Goal: Transaction & Acquisition: Obtain resource

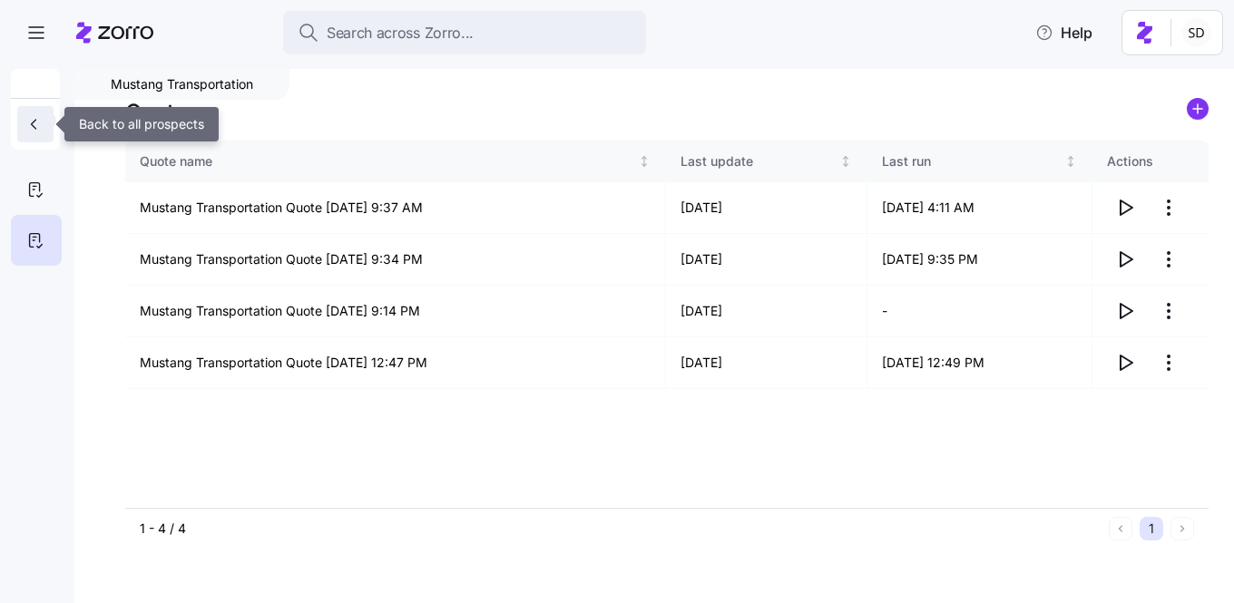
click at [30, 133] on button "button" at bounding box center [35, 124] width 36 height 36
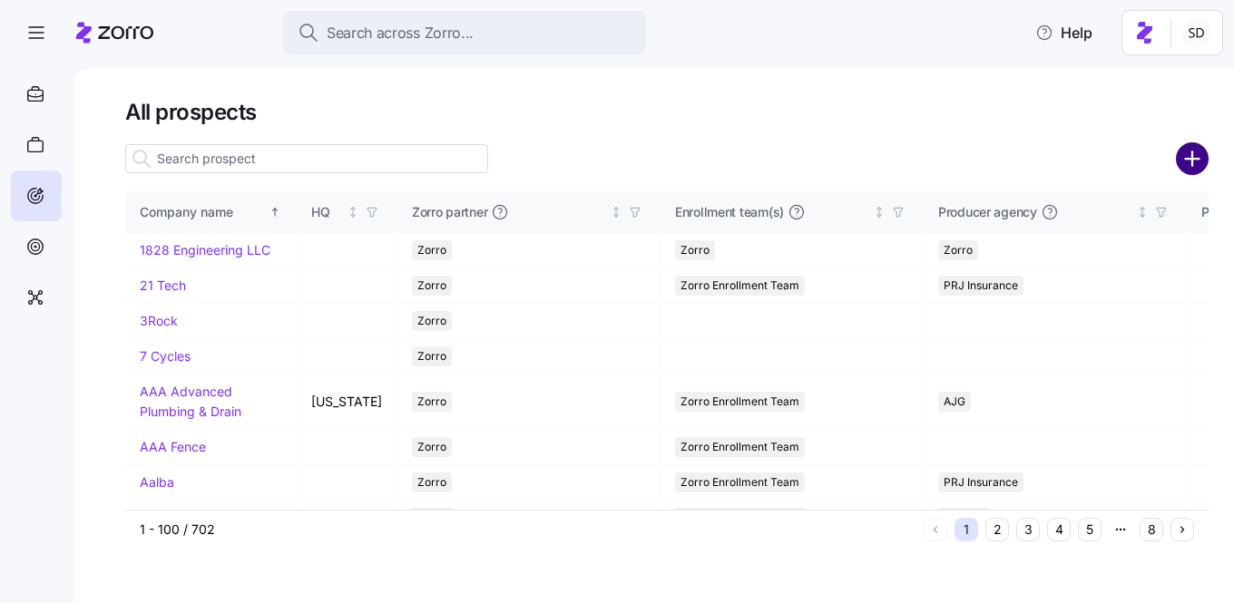
click at [1180, 155] on circle "add icon" at bounding box center [1193, 159] width 30 height 30
click at [1191, 164] on body "Search across Zorro... Help All prospects Company name HQ Zorro partner Enrollm…" at bounding box center [617, 296] width 1234 height 592
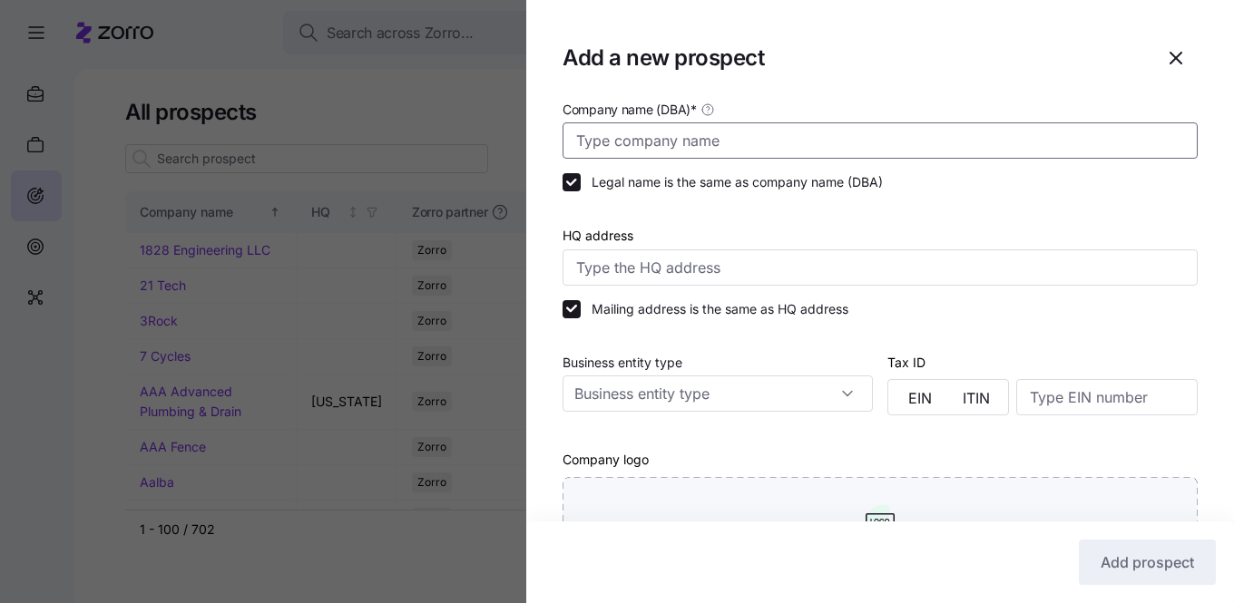
click at [724, 145] on input "Company name (DBA) *" at bounding box center [880, 140] width 635 height 36
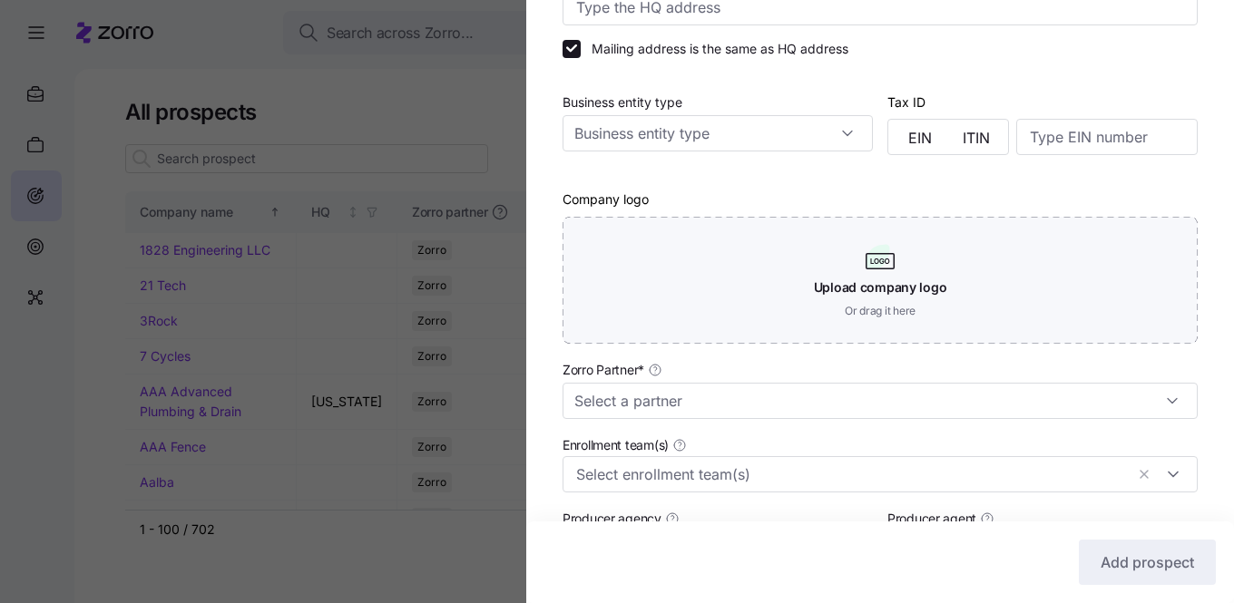
scroll to position [428, 0]
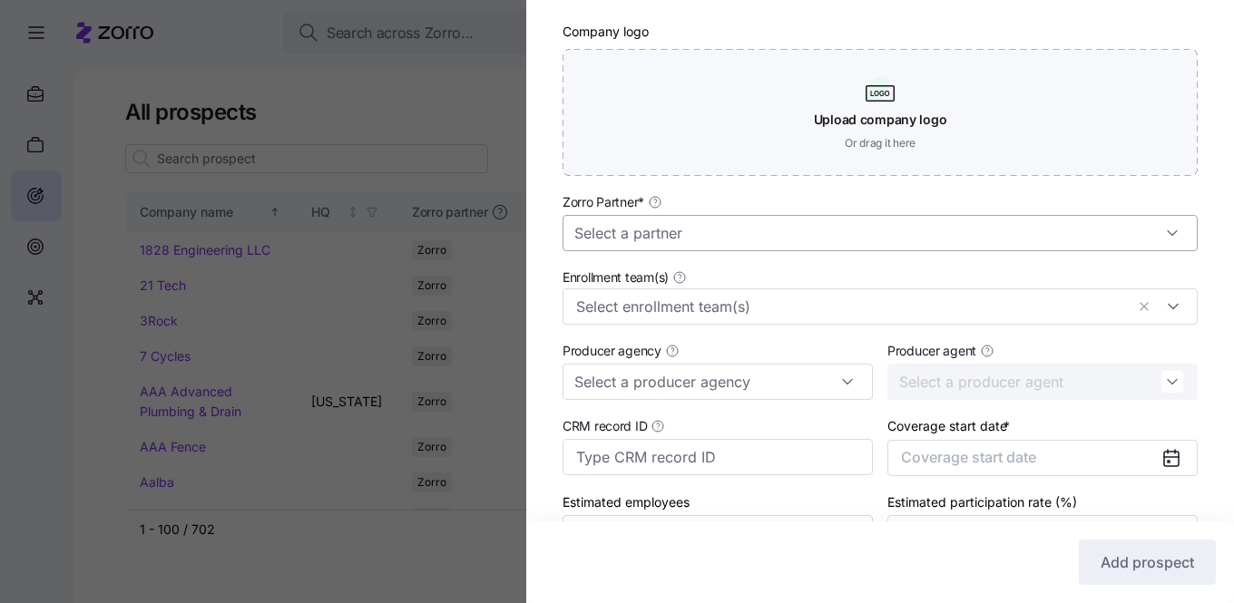
type input "Ninja Fit"
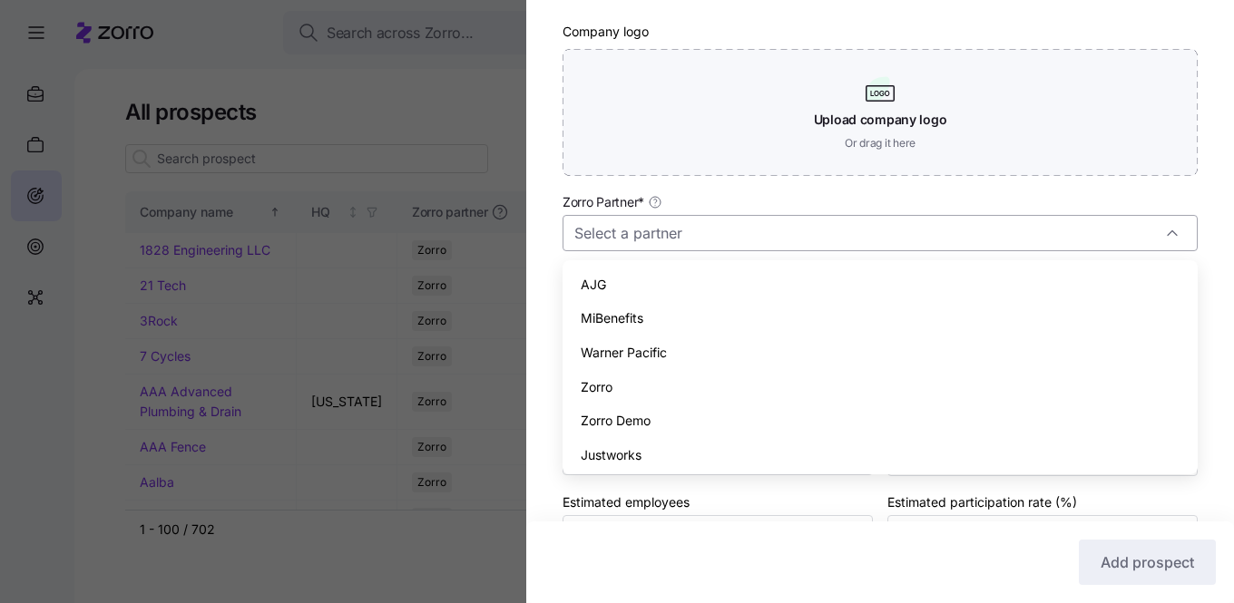
click at [769, 232] on input "Zorro Partner *" at bounding box center [880, 233] width 635 height 36
click at [739, 286] on div "AJG" at bounding box center [880, 285] width 621 height 34
type input "AJG"
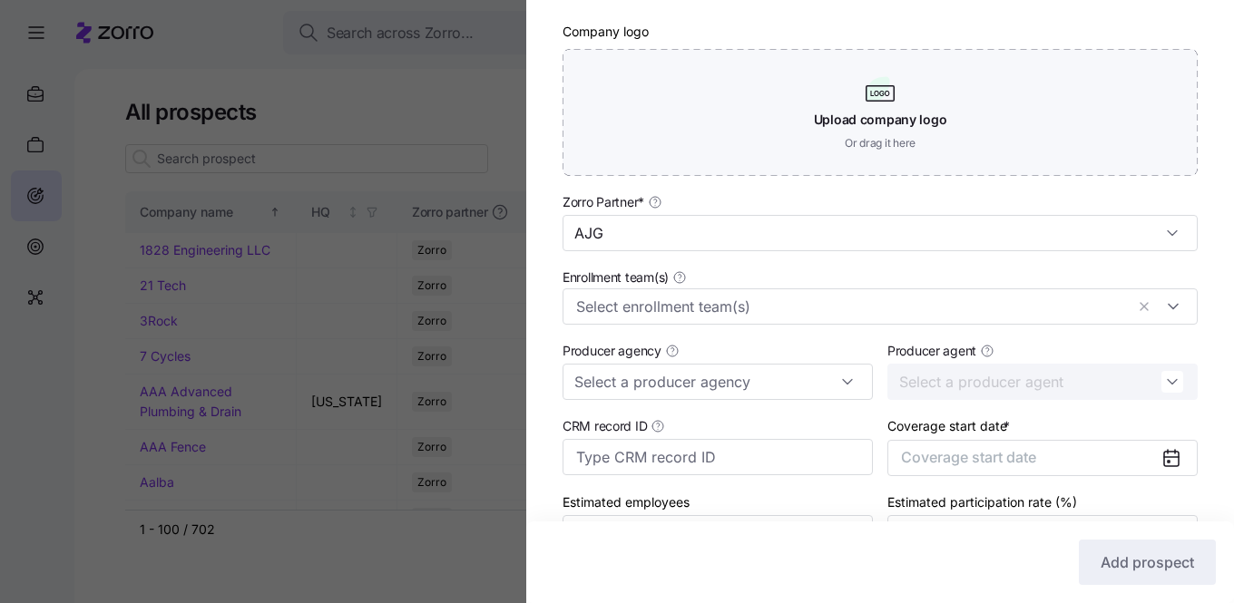
scroll to position [541, 0]
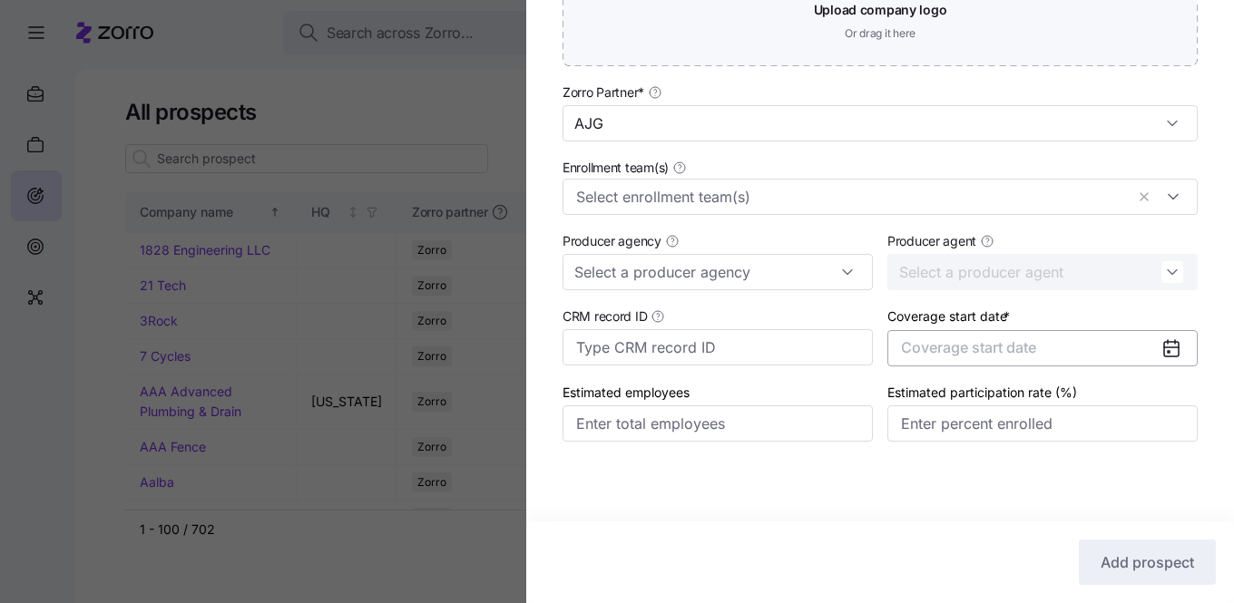
click at [977, 354] on span "Coverage start date" at bounding box center [968, 347] width 135 height 18
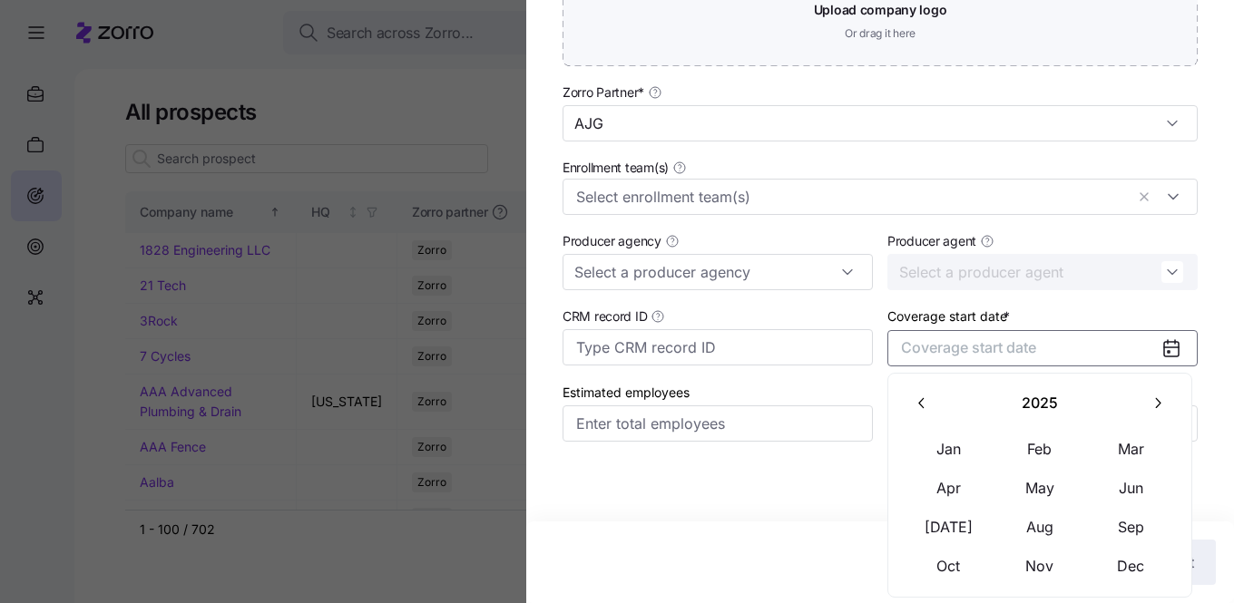
click at [1158, 400] on icon "button" at bounding box center [1158, 403] width 5 height 10
click at [953, 448] on button "Jan" at bounding box center [949, 449] width 91 height 38
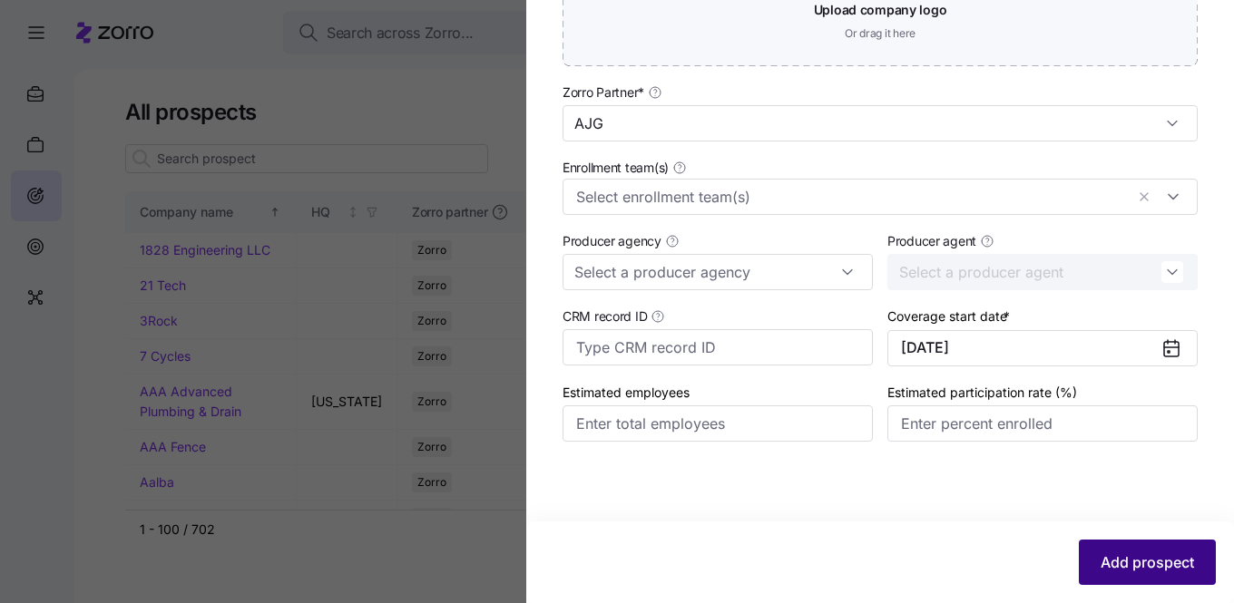
click at [1110, 556] on span "Add prospect" at bounding box center [1147, 563] width 93 height 22
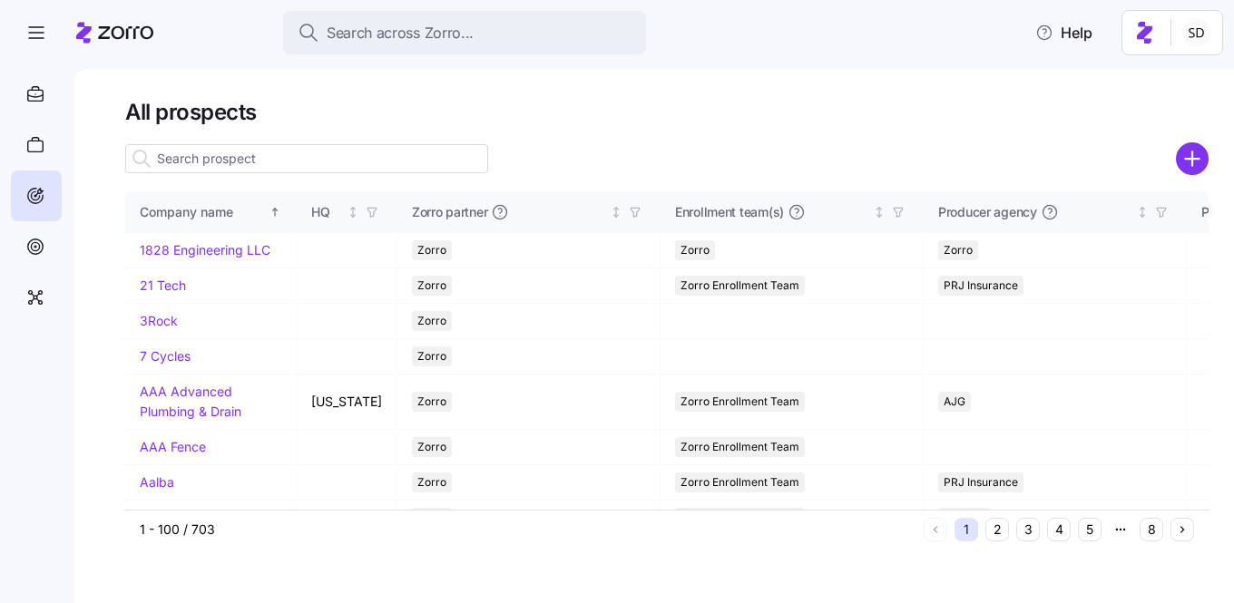
click at [170, 152] on input at bounding box center [306, 158] width 363 height 29
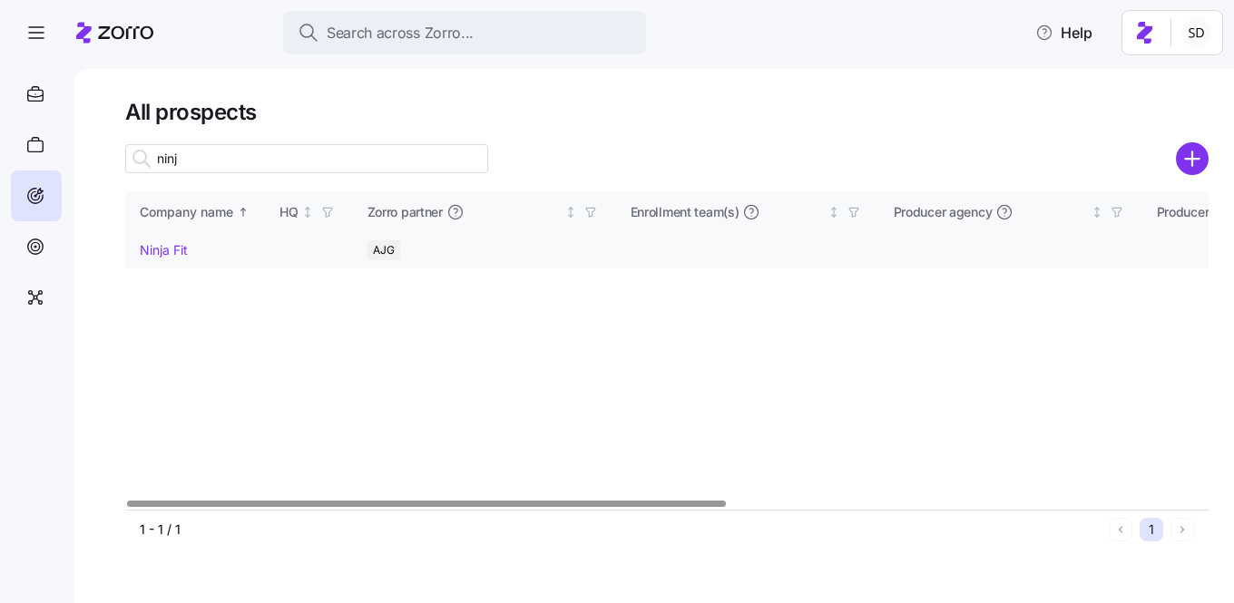
type input "ninj"
click at [151, 244] on link "Ninja Fit" at bounding box center [164, 249] width 48 height 15
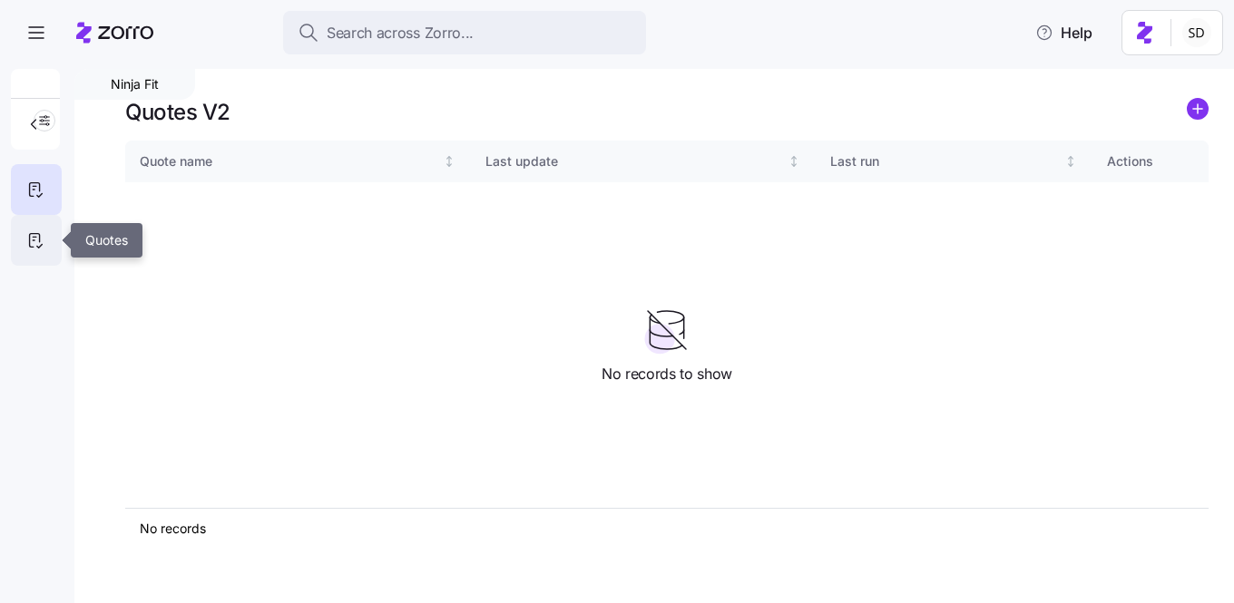
click at [52, 239] on div at bounding box center [36, 240] width 51 height 51
click at [1208, 105] on icon "add icon" at bounding box center [1198, 109] width 22 height 22
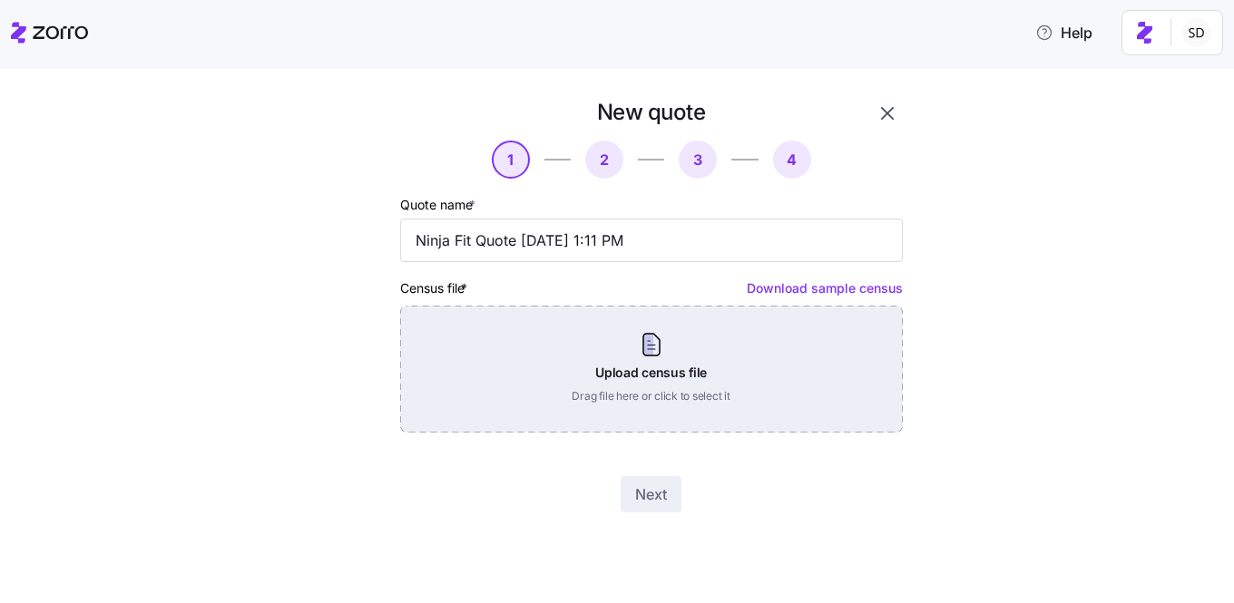
click at [641, 367] on div "Upload census file Drag file here or click to select it" at bounding box center [651, 369] width 503 height 127
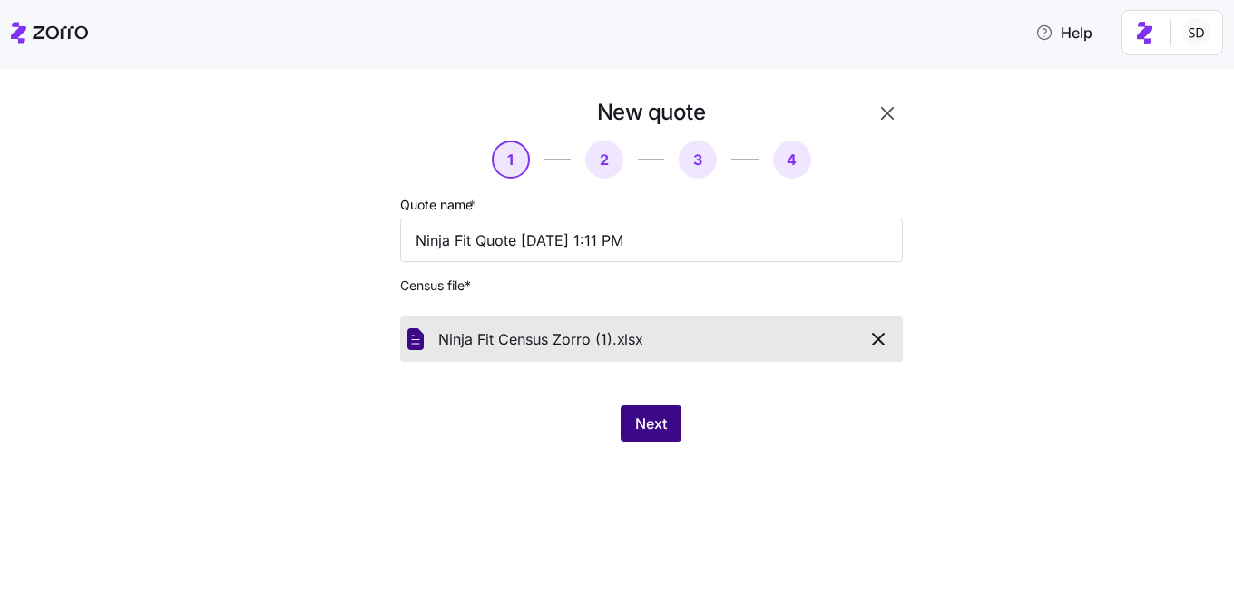
click at [645, 422] on span "Next" at bounding box center [651, 424] width 32 height 22
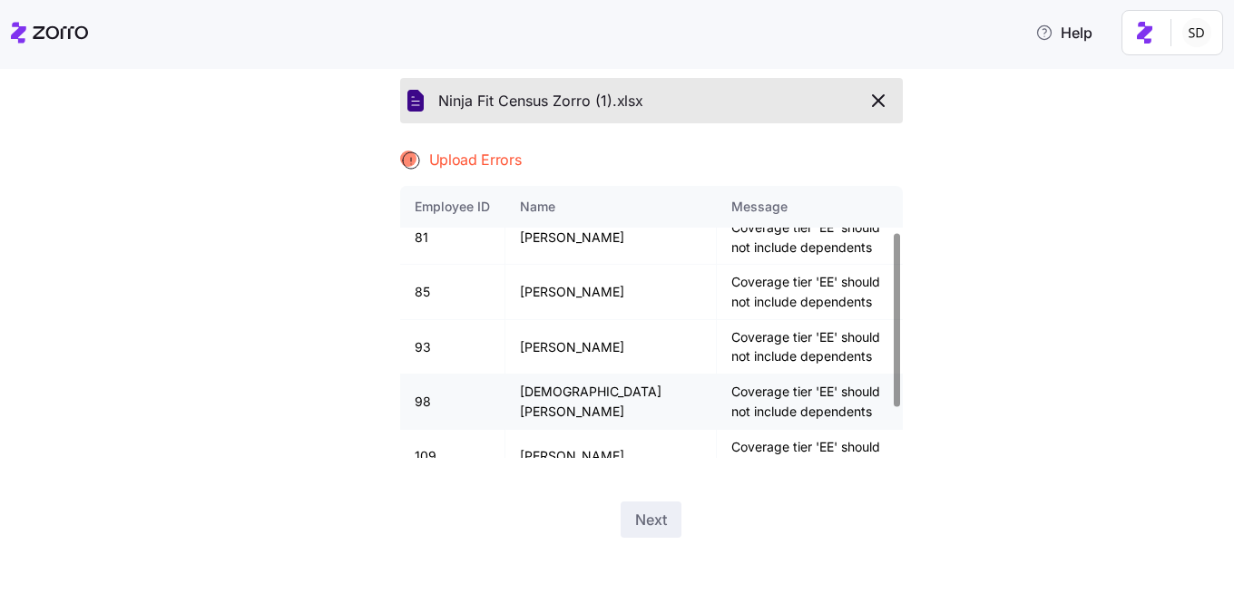
scroll to position [152, 0]
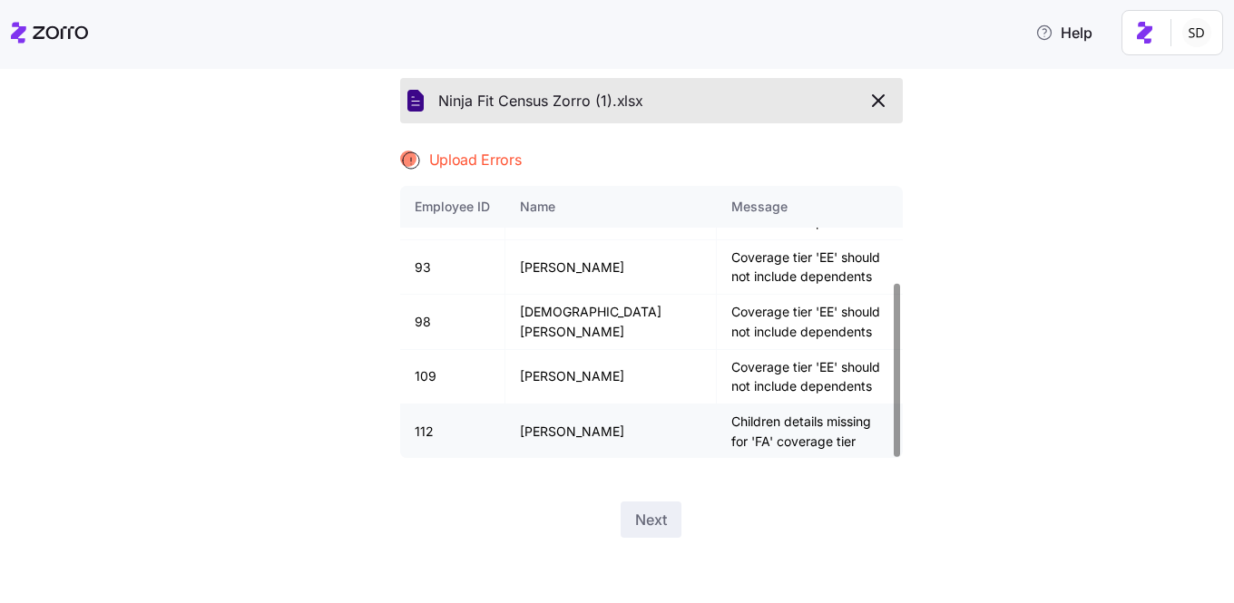
click at [736, 433] on td "Children details missing for 'FA' coverage tier" at bounding box center [810, 432] width 186 height 54
click at [889, 103] on icon "button" at bounding box center [878, 101] width 22 height 22
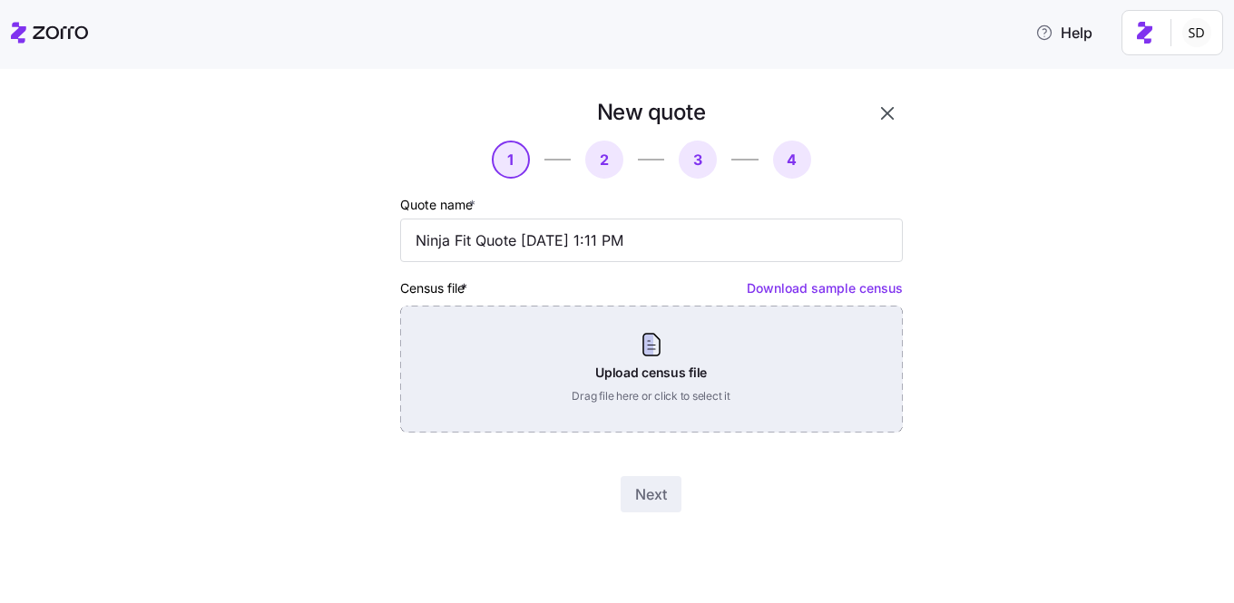
click at [639, 413] on div "Upload census file Drag file here or click to select it" at bounding box center [651, 369] width 503 height 127
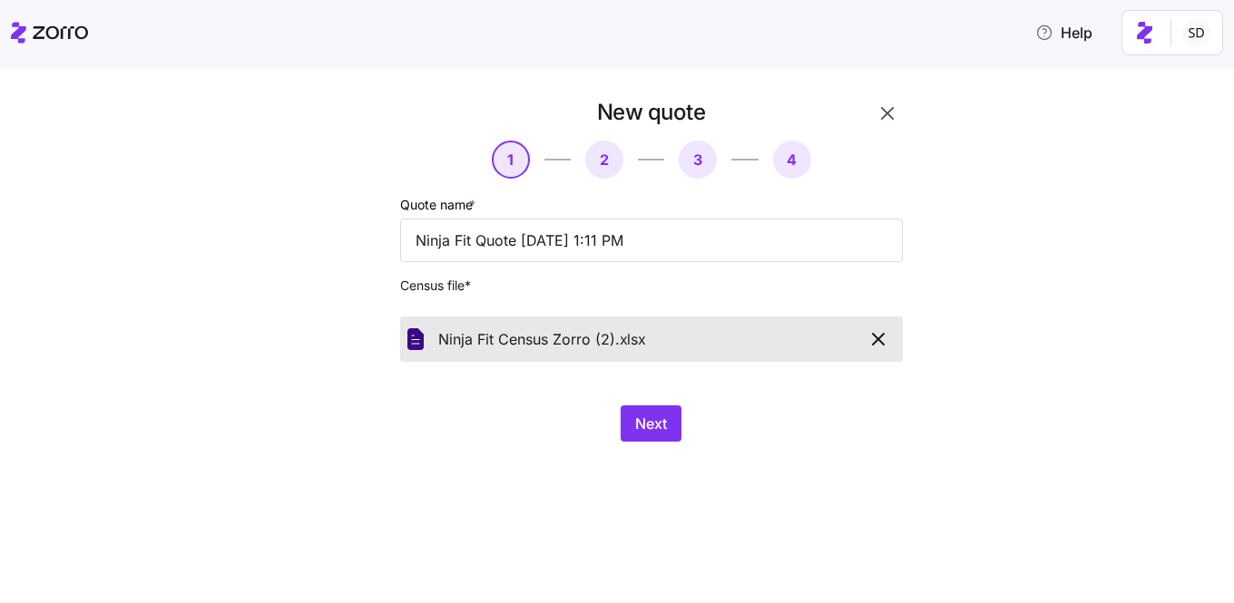
click at [882, 343] on icon "button" at bounding box center [878, 339] width 11 height 11
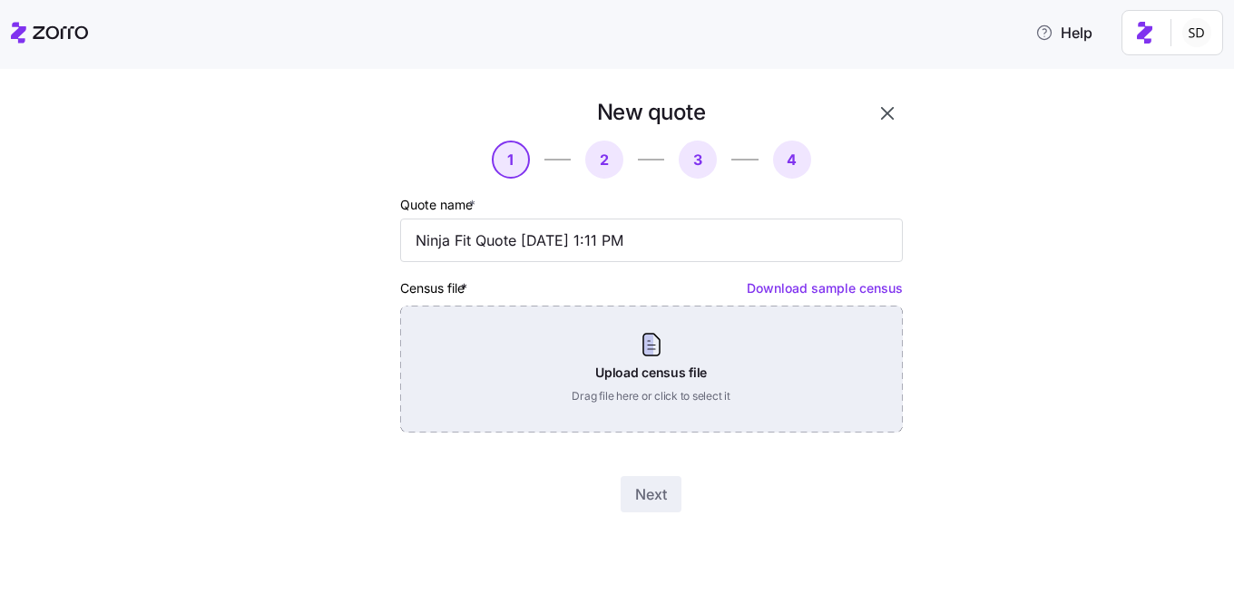
click at [662, 357] on div "Upload census file Drag file here or click to select it" at bounding box center [651, 369] width 503 height 127
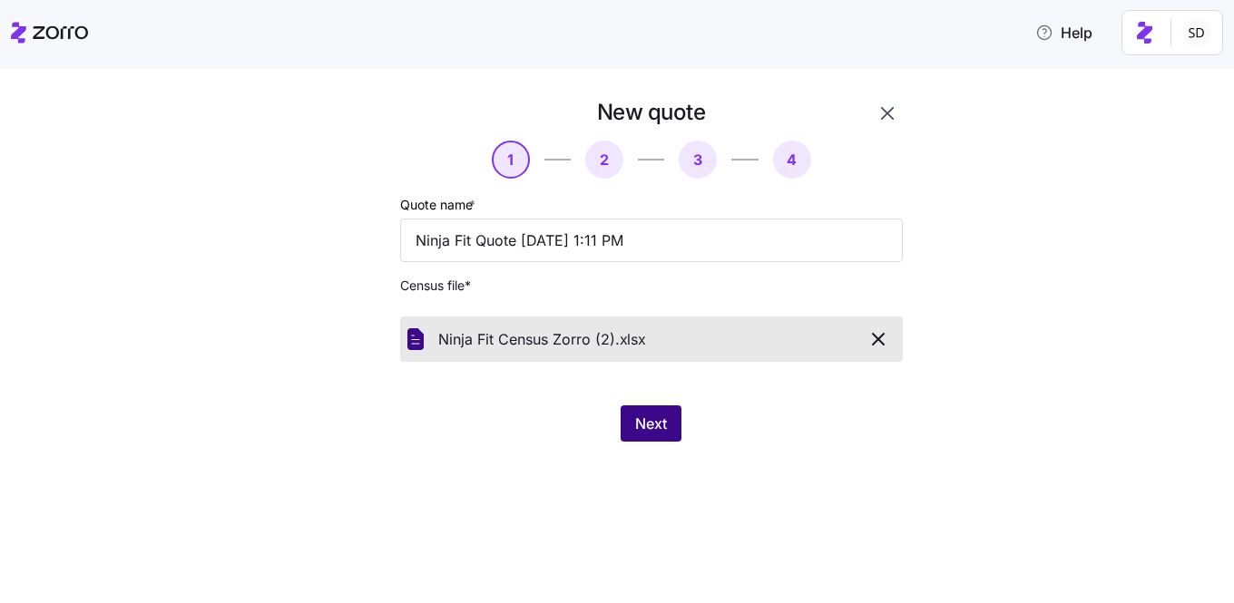
click at [649, 424] on span "Next" at bounding box center [651, 424] width 32 height 22
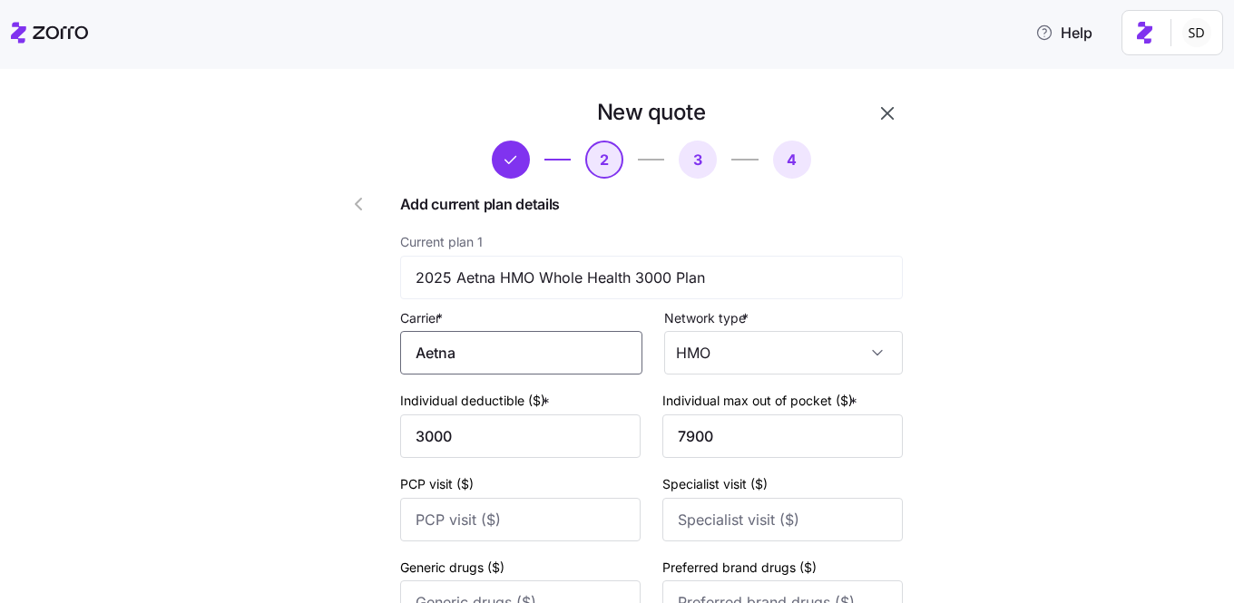
click at [517, 341] on input "Aetna" at bounding box center [521, 353] width 242 height 44
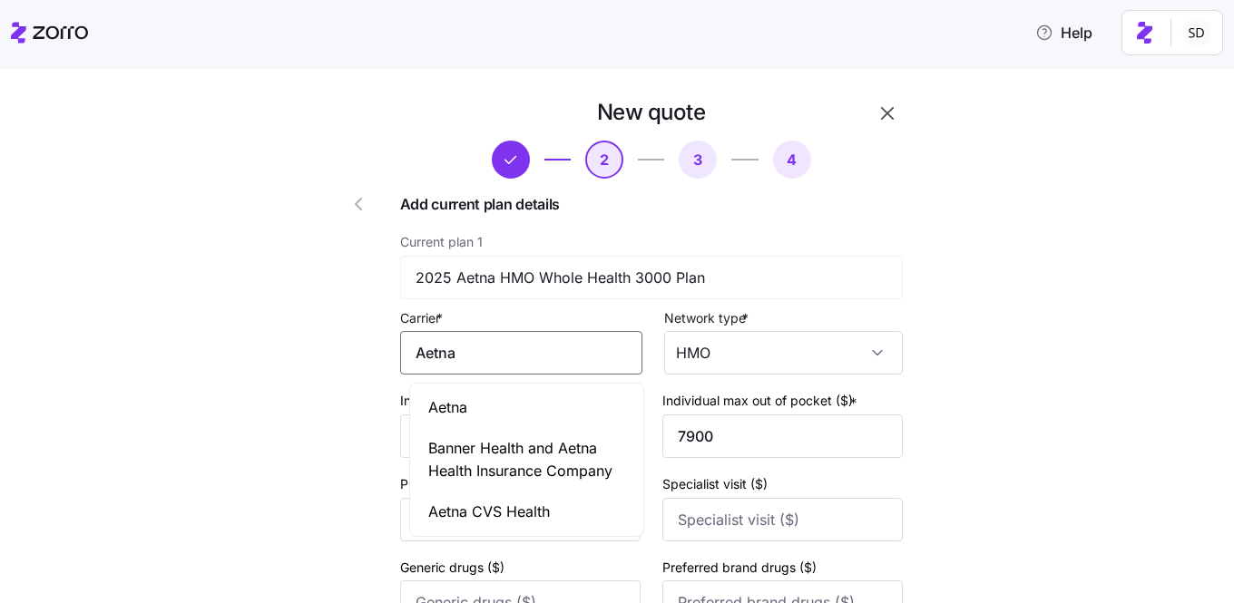
click at [511, 414] on div "Aetna" at bounding box center [527, 407] width 226 height 41
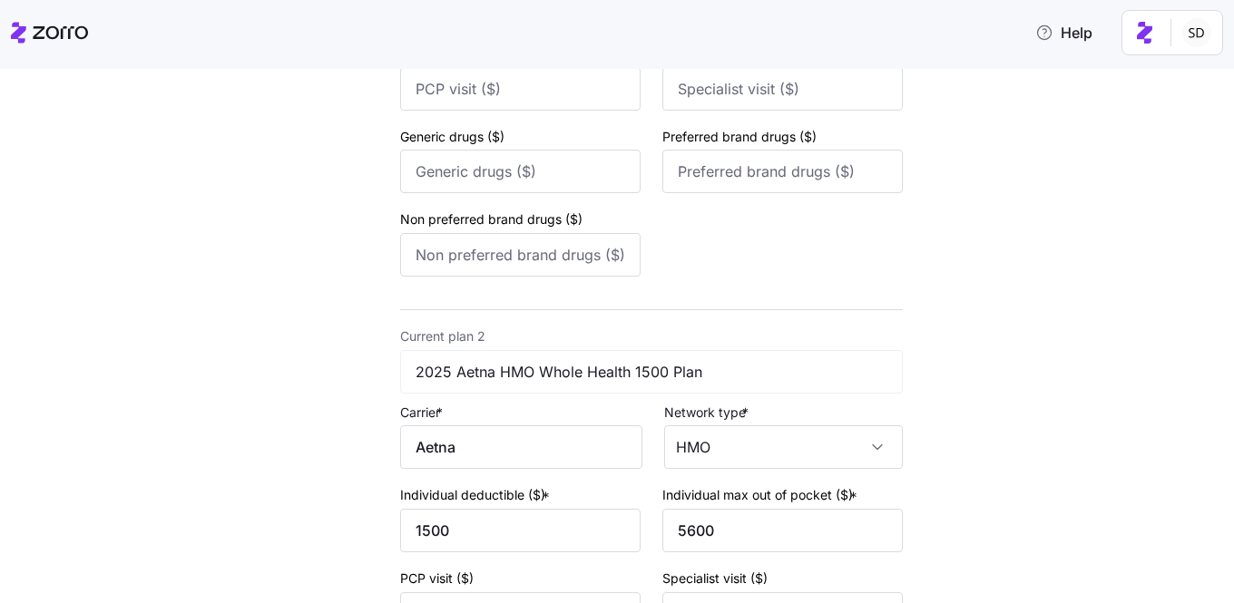
scroll to position [476, 0]
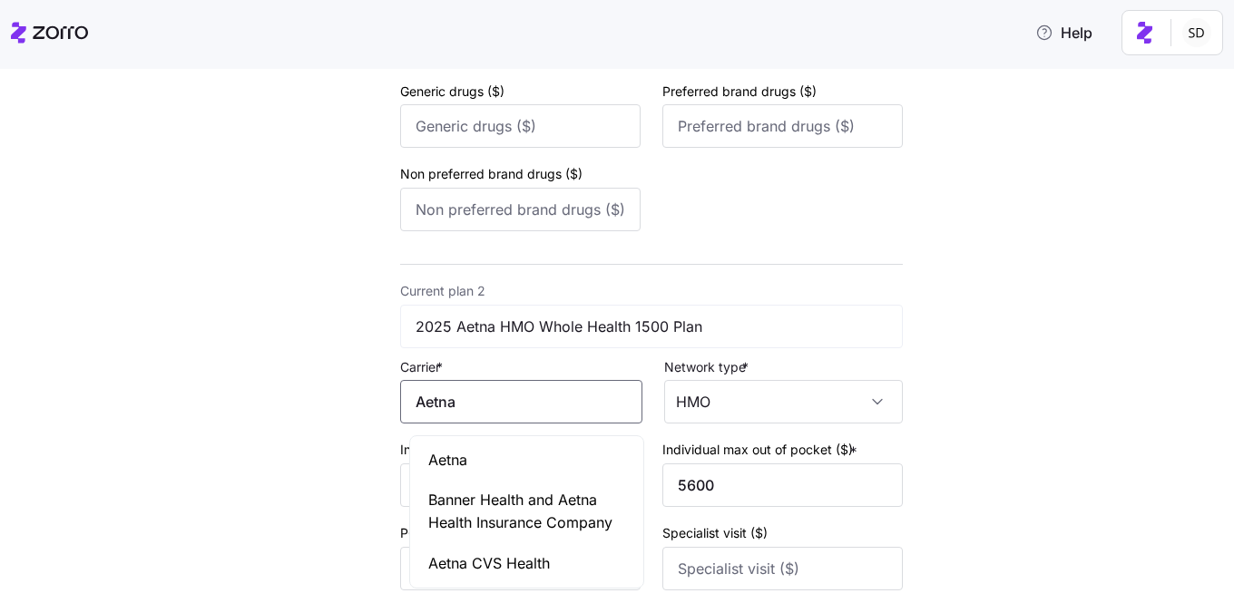
click at [465, 416] on input "Aetna" at bounding box center [521, 402] width 242 height 44
click at [474, 448] on div "Aetna" at bounding box center [527, 460] width 226 height 41
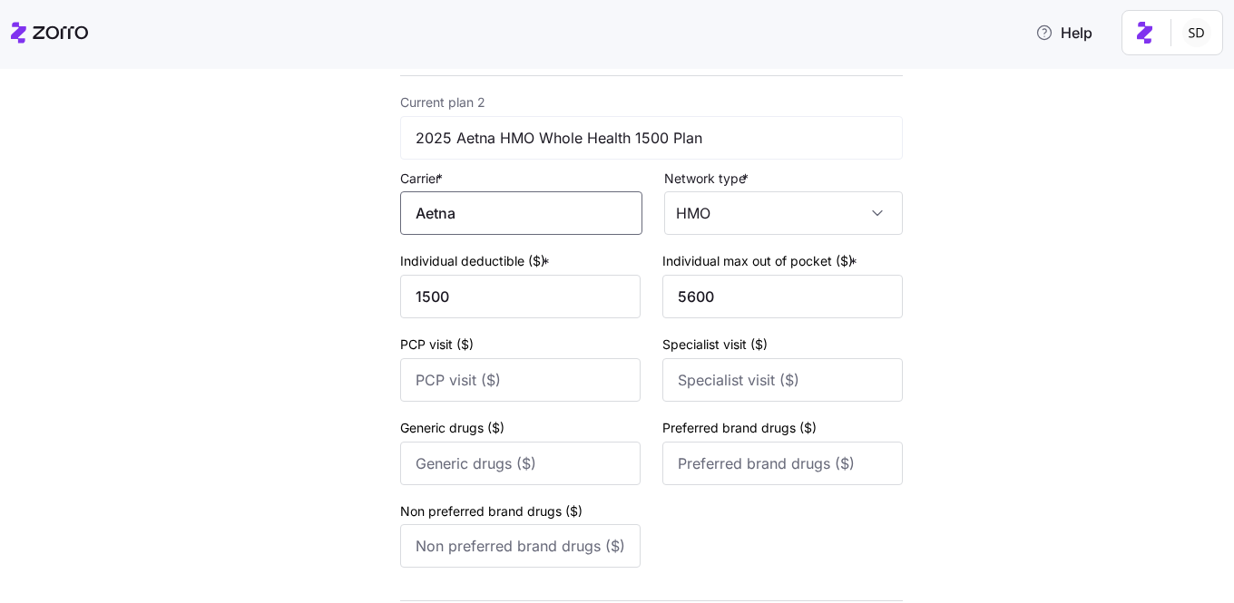
scroll to position [941, 0]
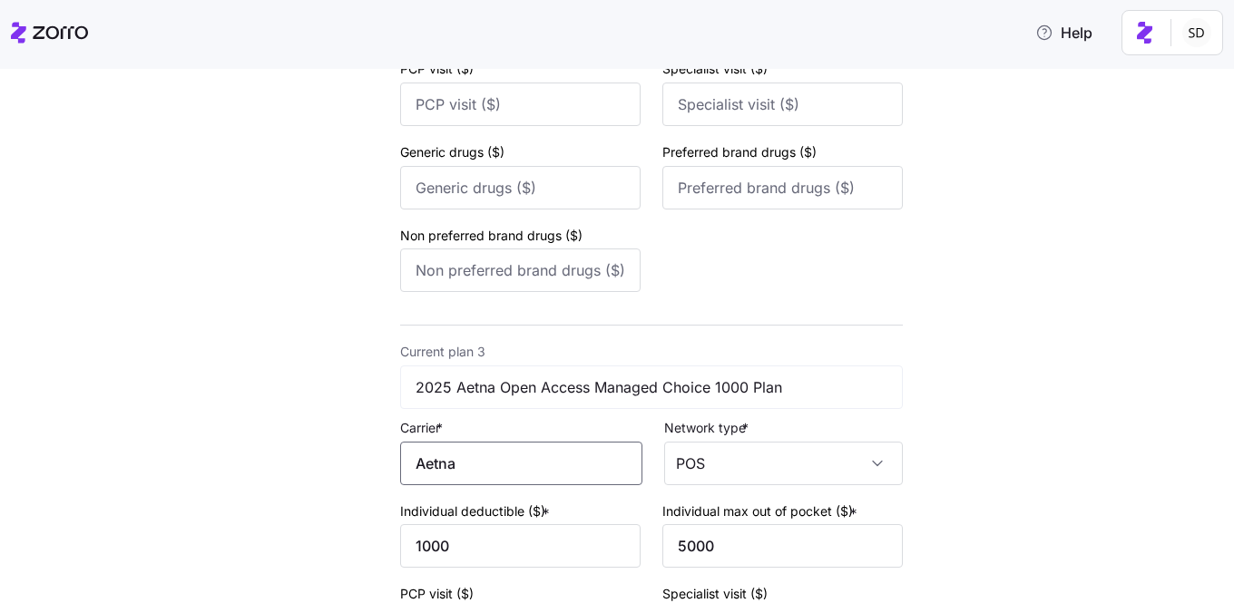
click at [475, 465] on input "Aetna" at bounding box center [521, 464] width 242 height 44
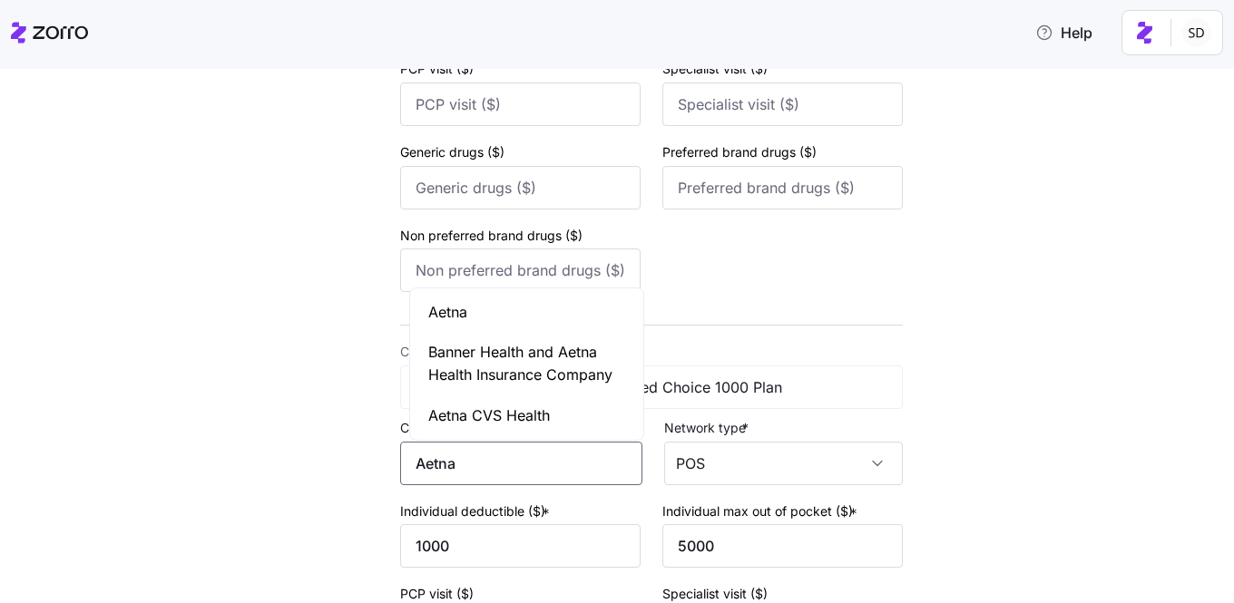
click at [478, 317] on div "Aetna" at bounding box center [527, 312] width 226 height 41
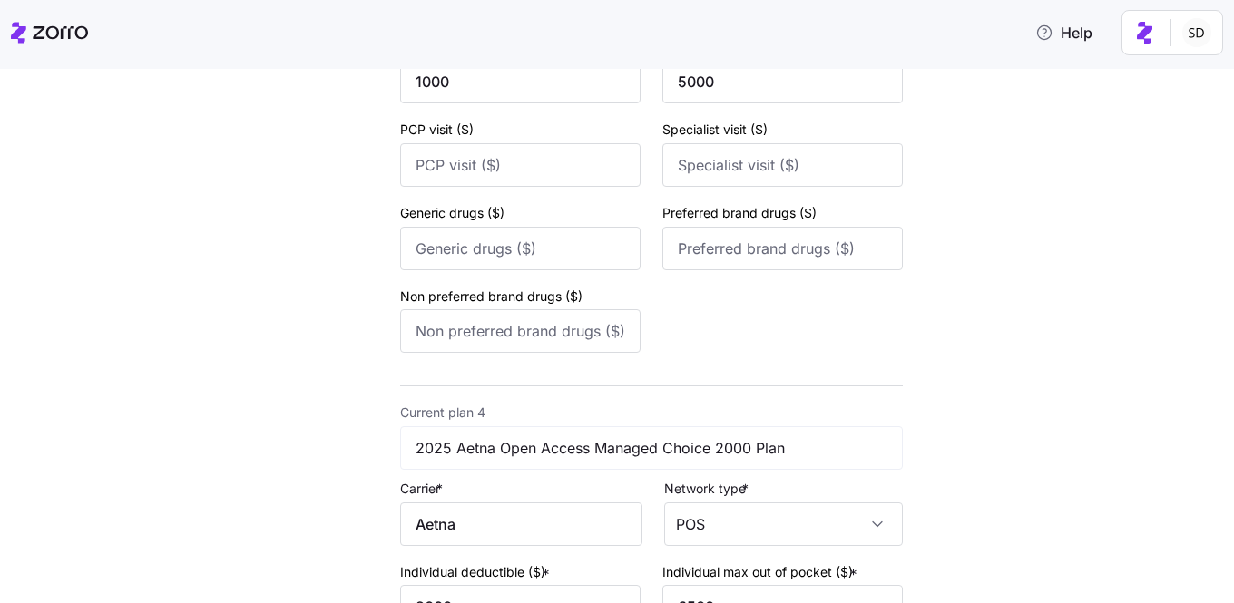
scroll to position [1519, 0]
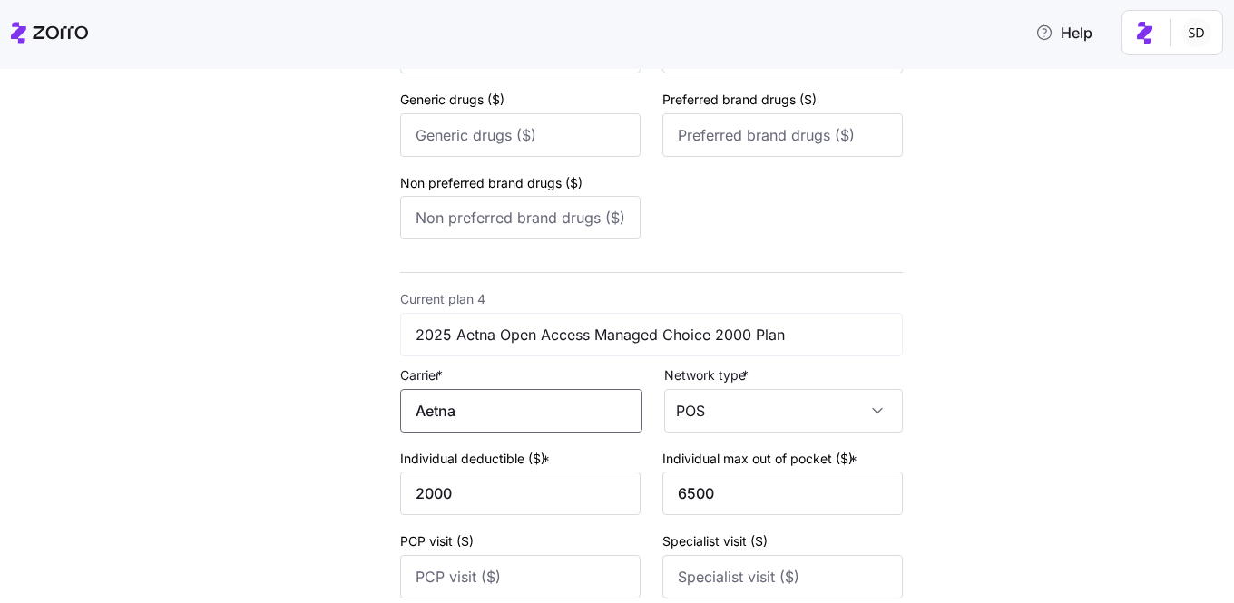
click at [465, 420] on input "Aetna" at bounding box center [521, 411] width 242 height 44
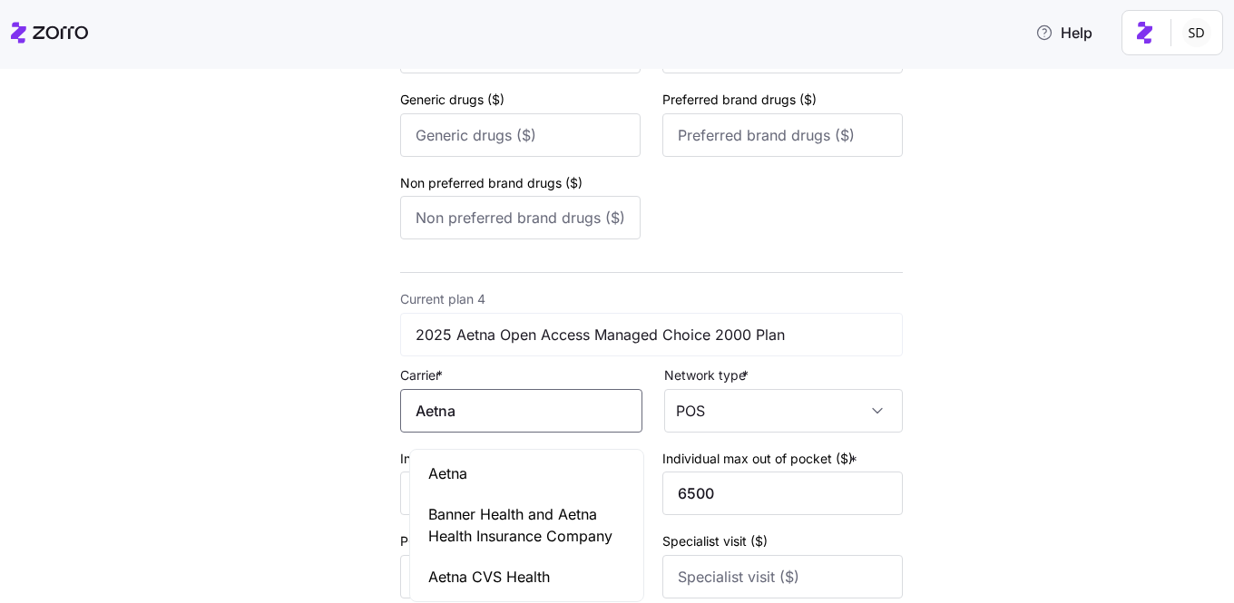
click at [483, 470] on div "Aetna" at bounding box center [527, 474] width 226 height 41
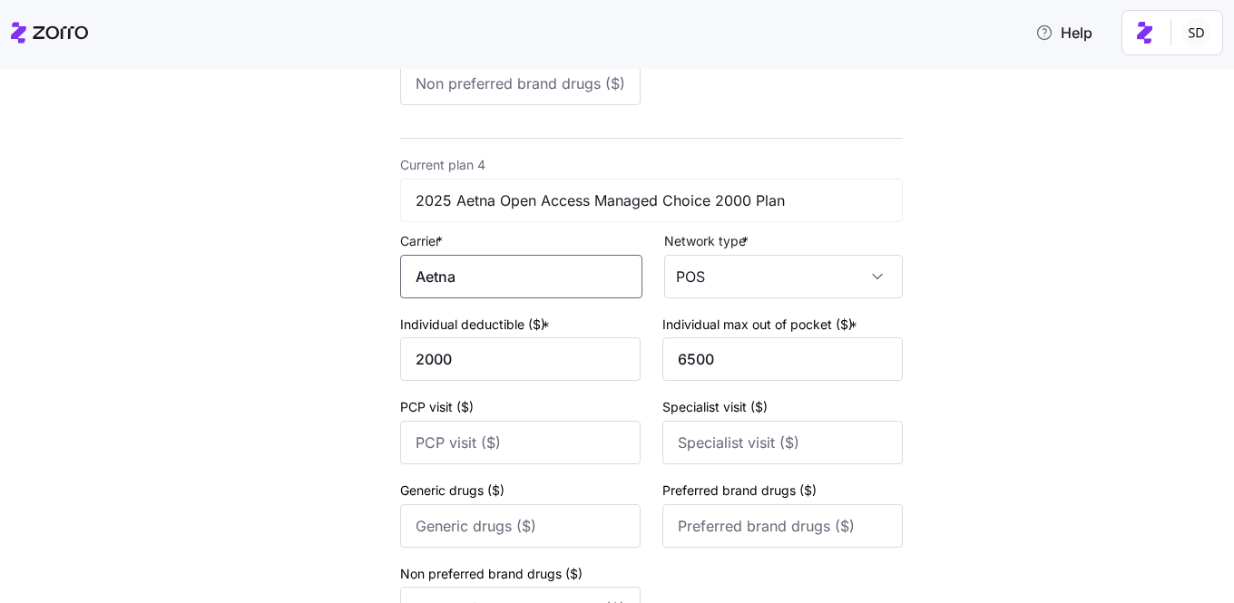
scroll to position [1870, 0]
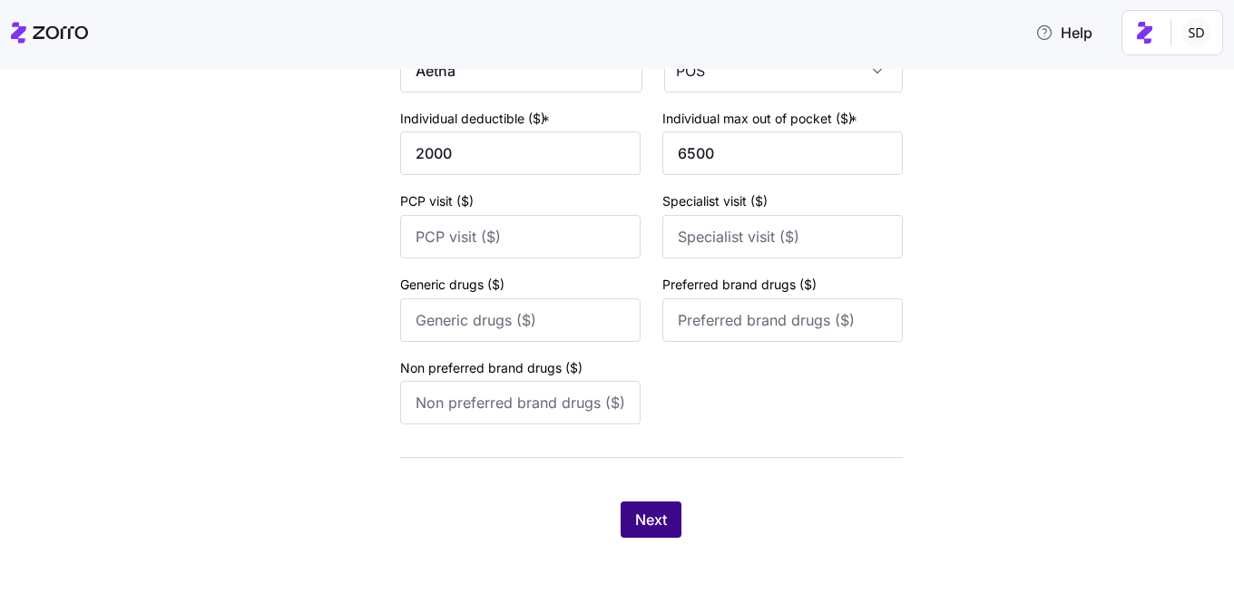
click at [642, 511] on span "Next" at bounding box center [651, 520] width 32 height 22
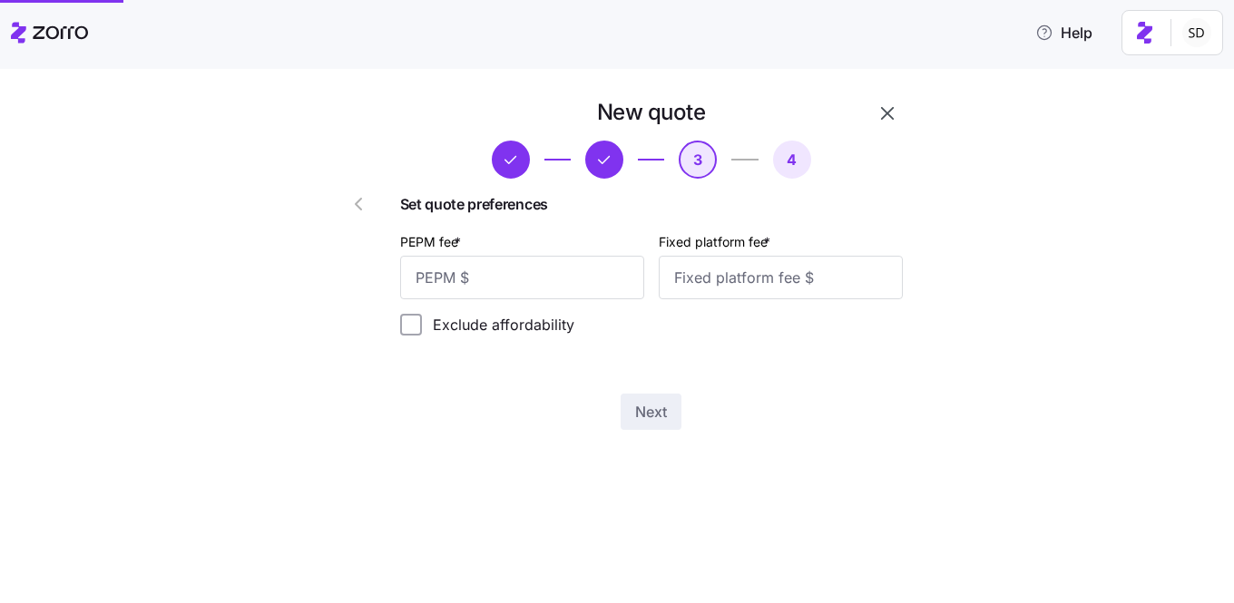
scroll to position [0, 0]
click at [512, 282] on input "PEPM fee *" at bounding box center [522, 278] width 244 height 44
type input "50"
click at [712, 278] on input "Fixed platform fee *" at bounding box center [781, 278] width 244 height 44
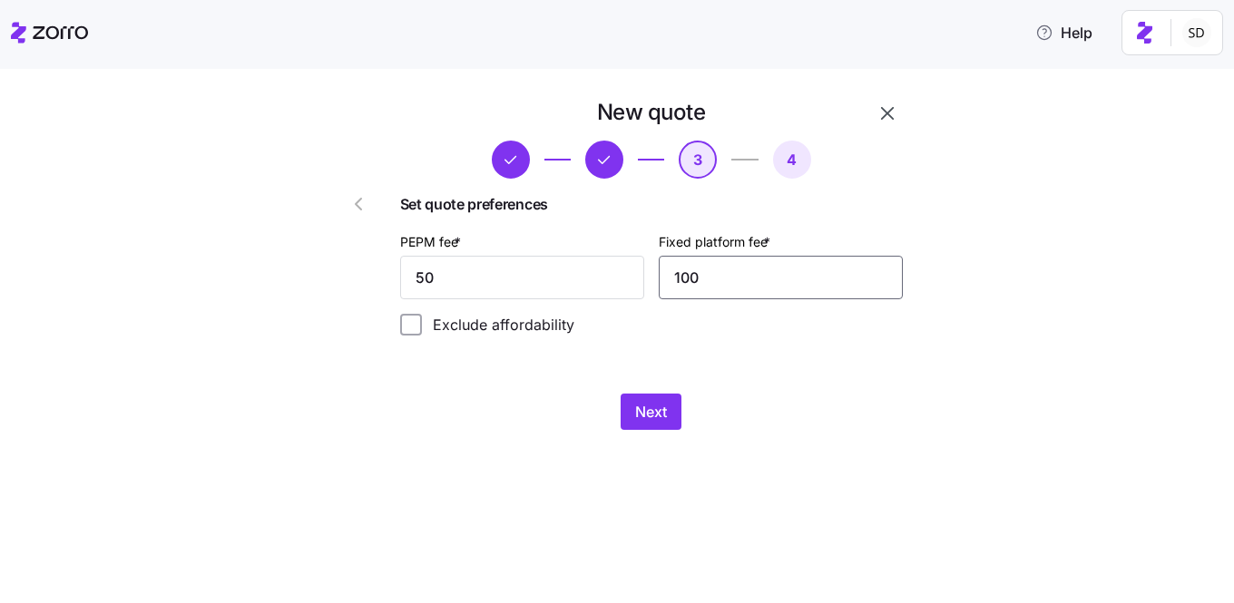
type input "100"
click at [685, 358] on div "New quote 3 4 Set quote preferences PEPM fee * 50 Fixed platform fee * 100 Excl…" at bounding box center [651, 264] width 517 height 347
click at [660, 408] on span "Next" at bounding box center [651, 412] width 32 height 22
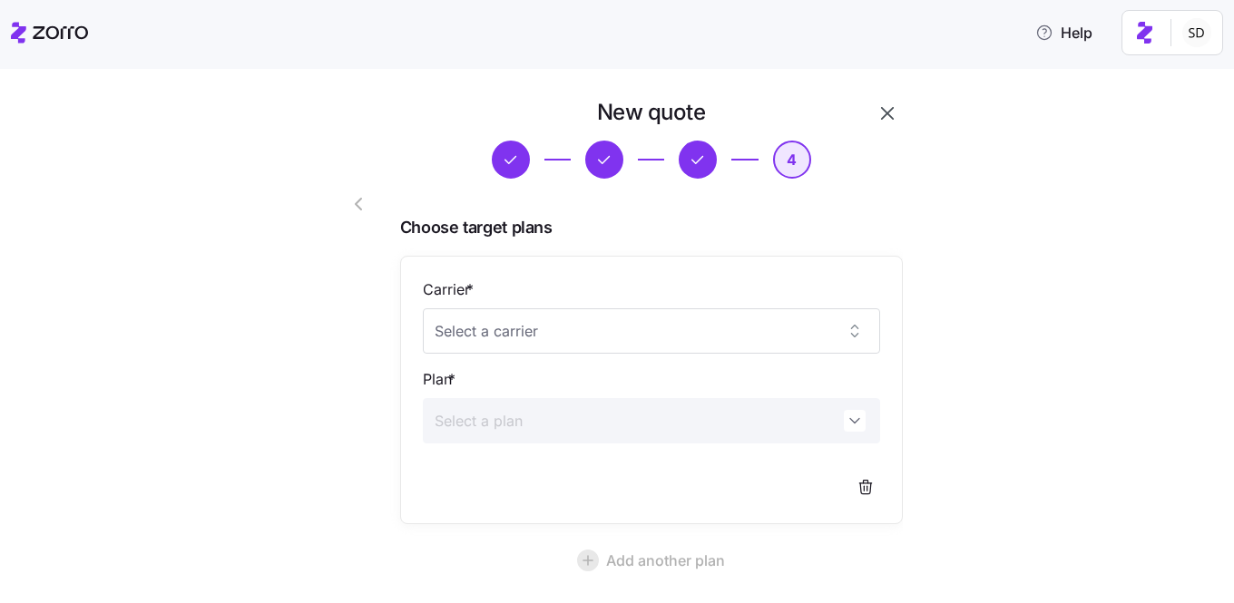
scroll to position [178, 0]
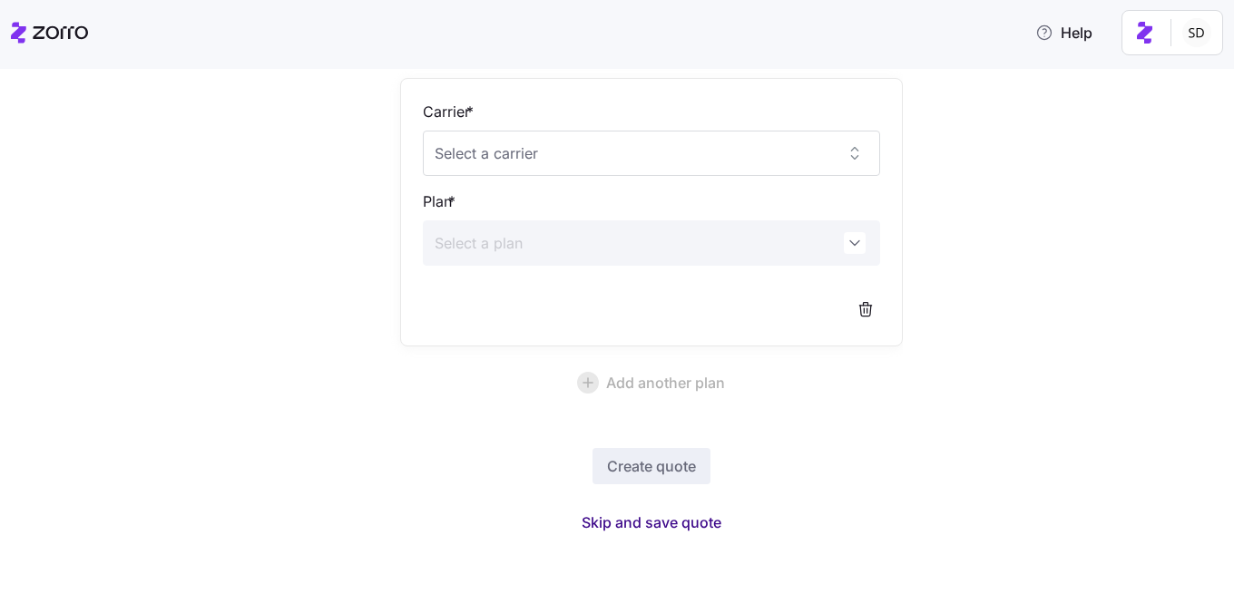
click at [651, 519] on span "Skip and save quote" at bounding box center [652, 523] width 140 height 22
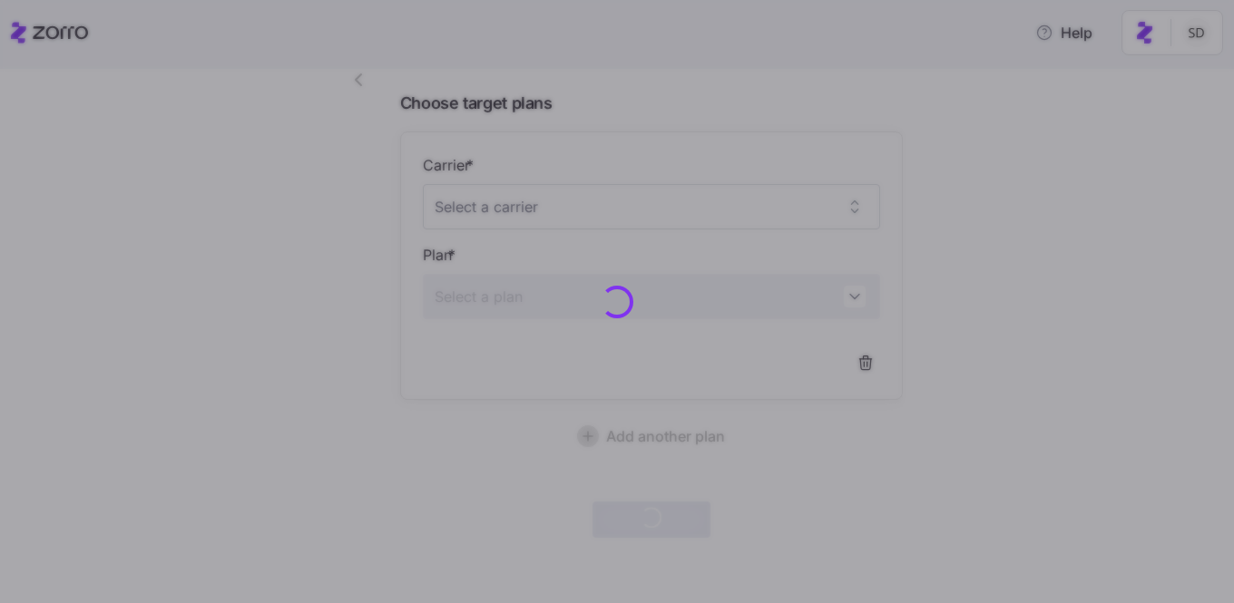
scroll to position [123, 0]
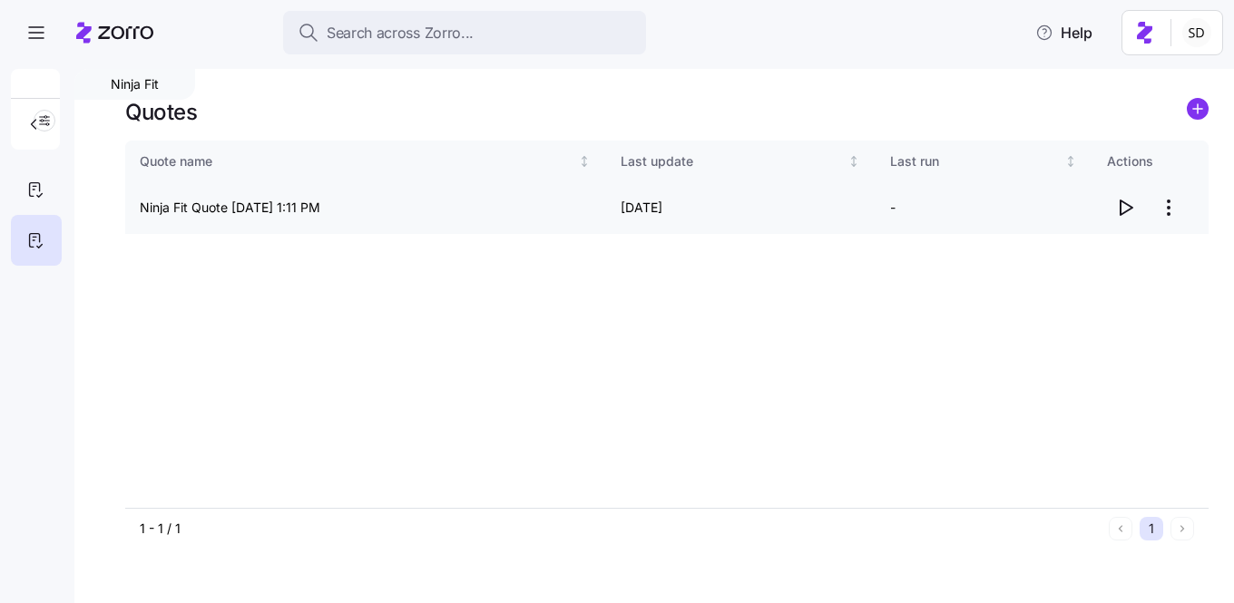
click at [1122, 206] on icon "button" at bounding box center [1125, 208] width 22 height 22
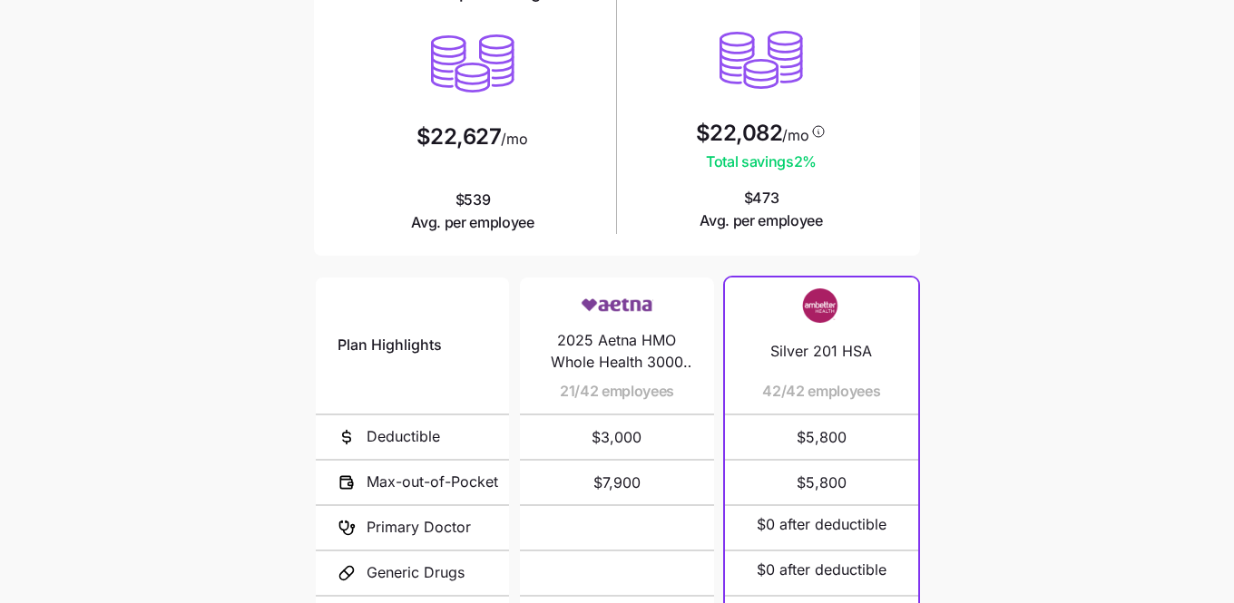
scroll to position [30, 0]
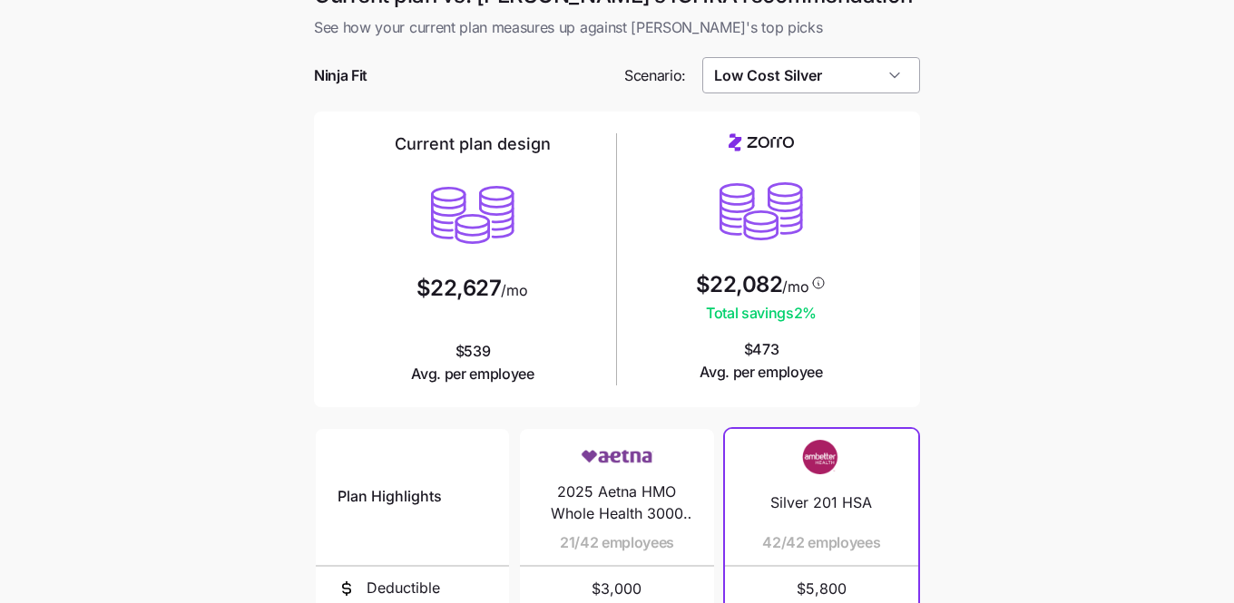
click at [898, 81] on input "Low Cost Silver" at bounding box center [811, 75] width 219 height 36
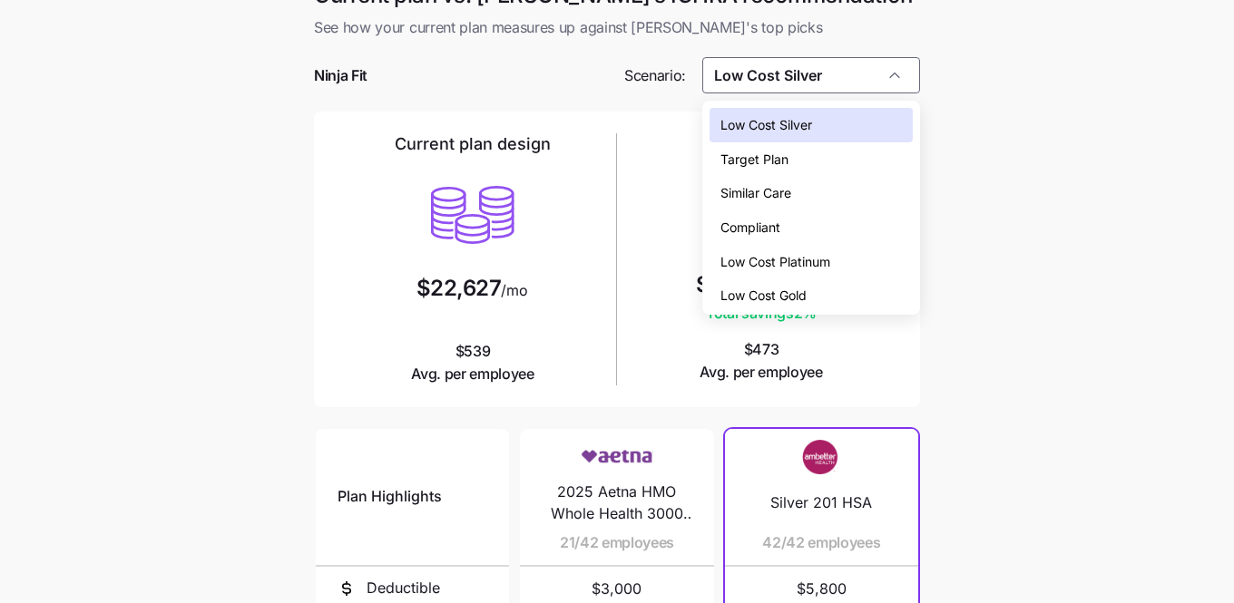
click at [850, 296] on div "Low Cost Gold" at bounding box center [812, 296] width 204 height 34
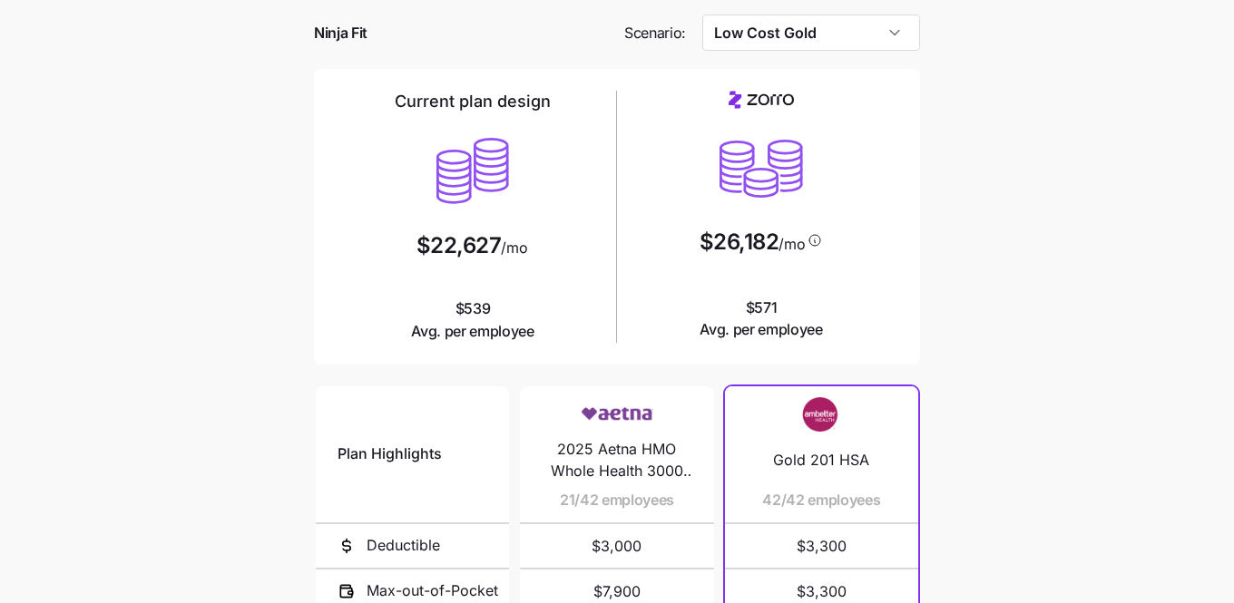
scroll to position [0, 0]
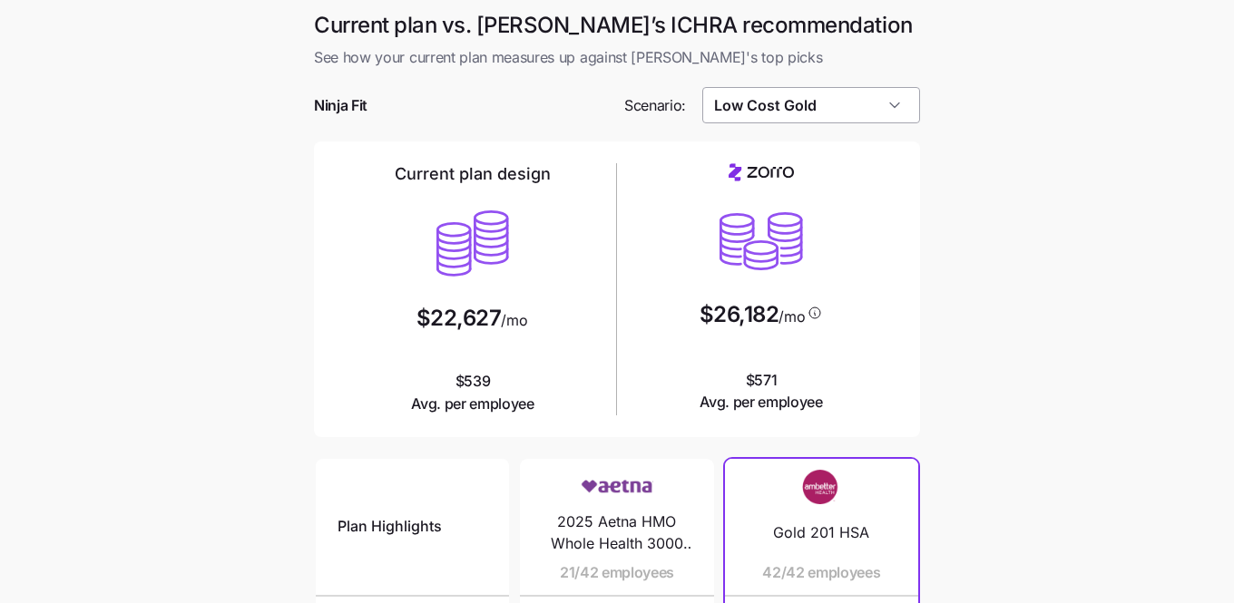
click at [872, 114] on input "Low Cost Gold" at bounding box center [811, 105] width 219 height 36
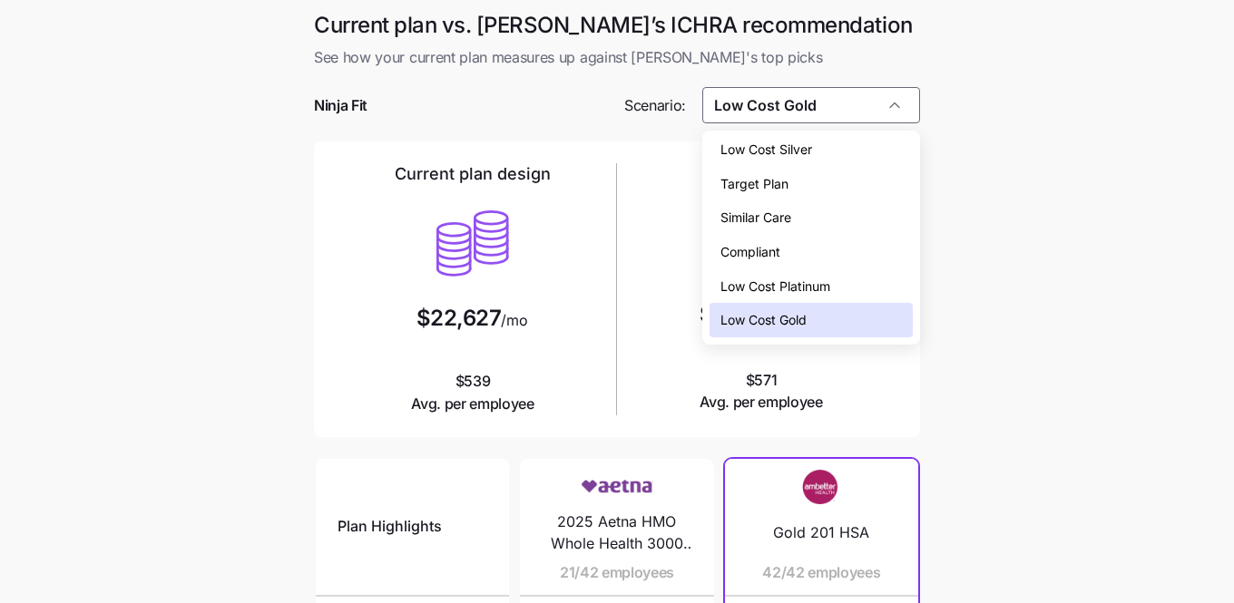
click at [866, 291] on div "Low Cost Platinum" at bounding box center [812, 286] width 204 height 34
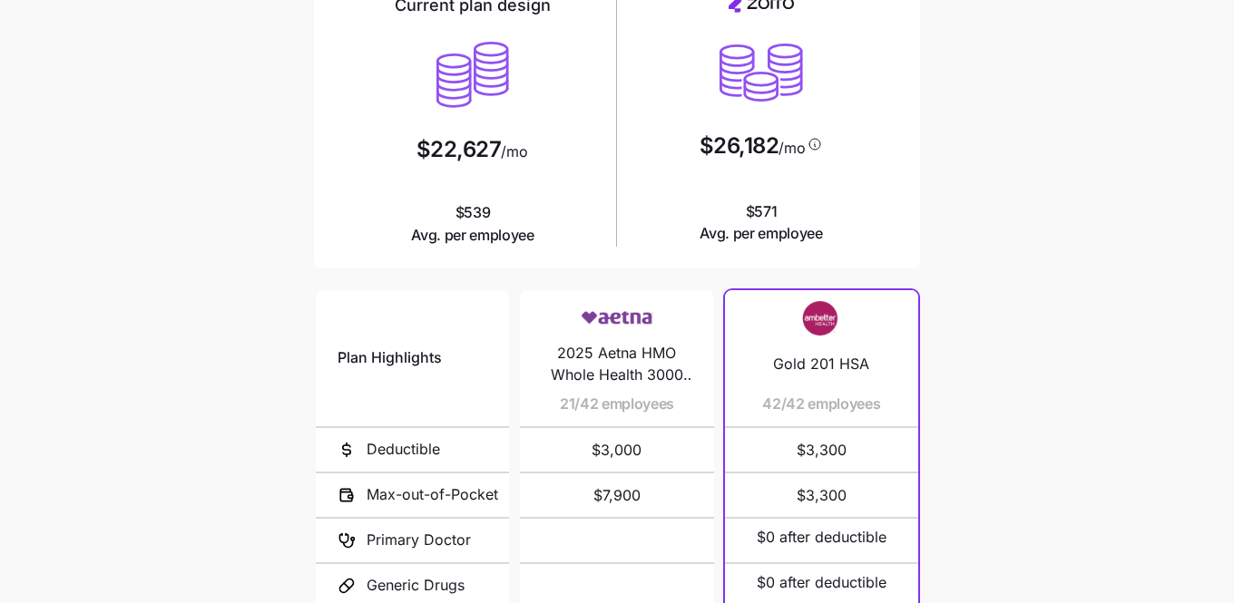
scroll to position [0, 0]
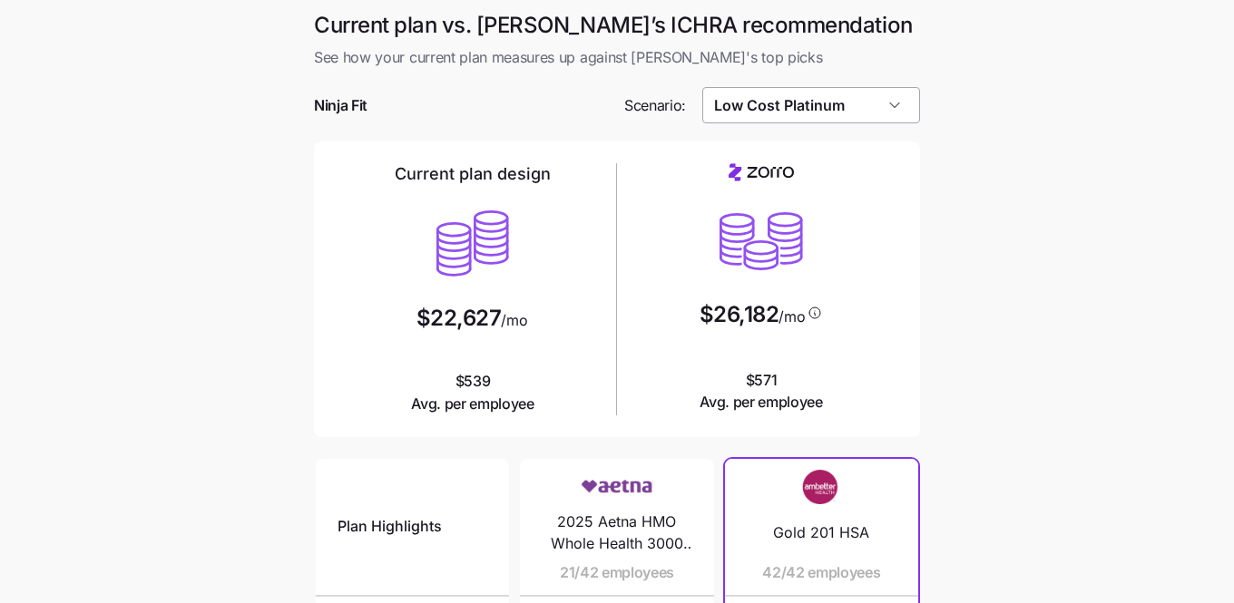
click at [853, 94] on input "Low Cost Platinum" at bounding box center [811, 105] width 219 height 36
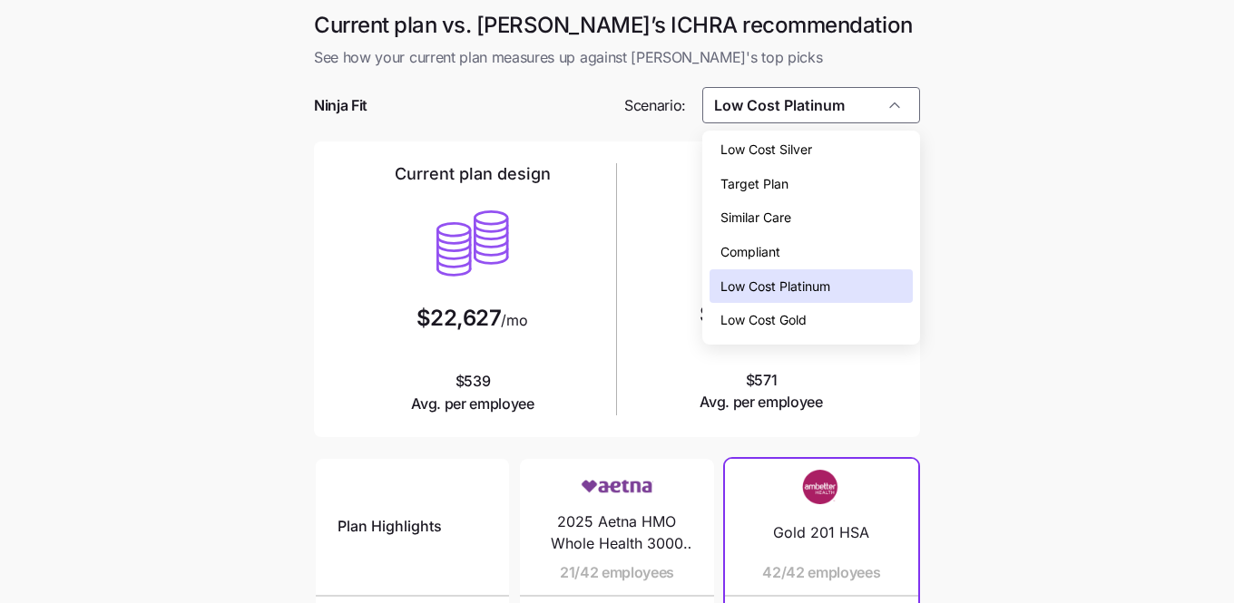
click at [846, 178] on div "Target Plan" at bounding box center [812, 184] width 204 height 34
click at [846, 178] on div "$26,182 /mo $571 Avg. per employee" at bounding box center [761, 288] width 274 height 250
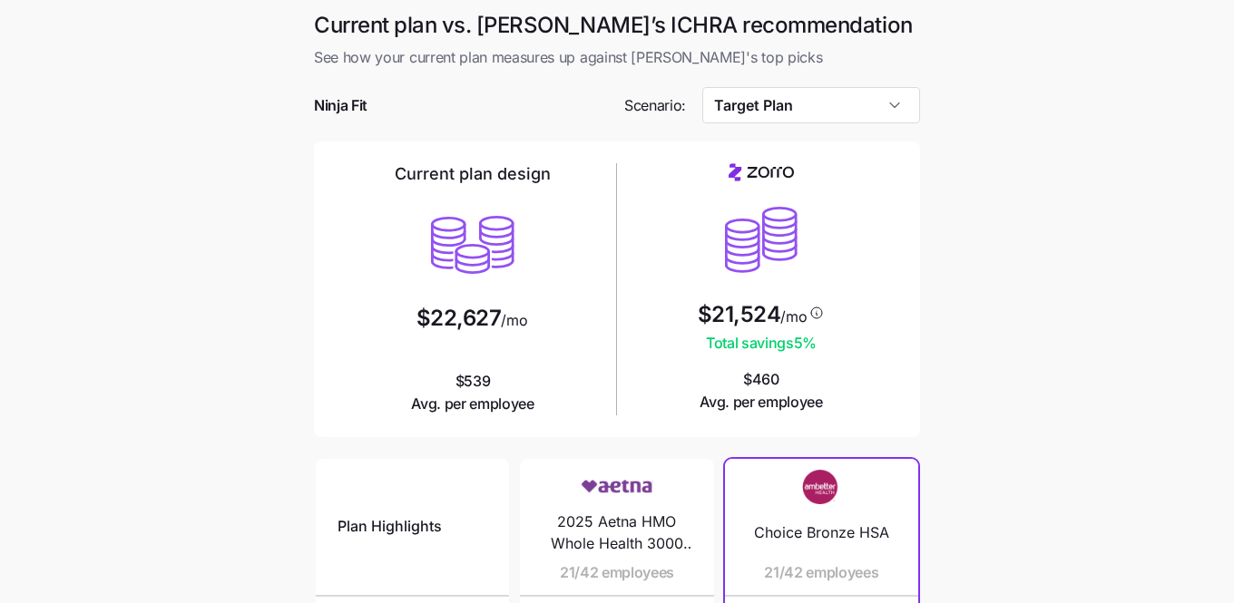
click at [959, 245] on main "Current plan vs. Zorro’s ICHRA recommendation See how your current plan measure…" at bounding box center [617, 495] width 1234 height 991
click at [837, 103] on input "Target Plan" at bounding box center [811, 105] width 219 height 36
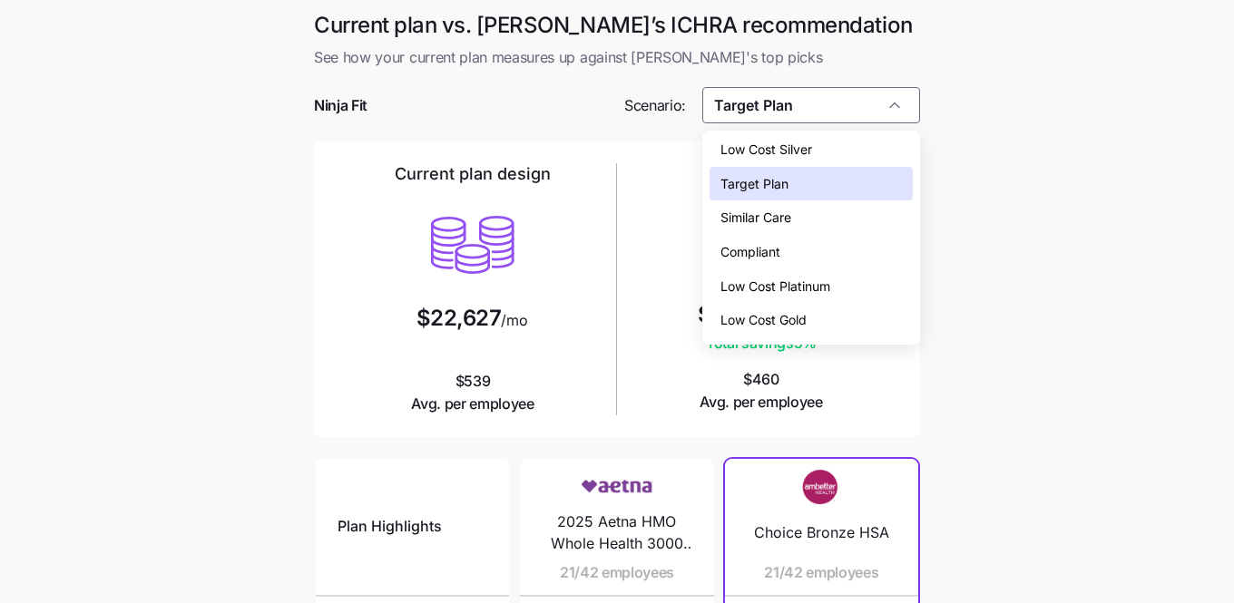
click at [836, 247] on div "Compliant" at bounding box center [812, 252] width 204 height 34
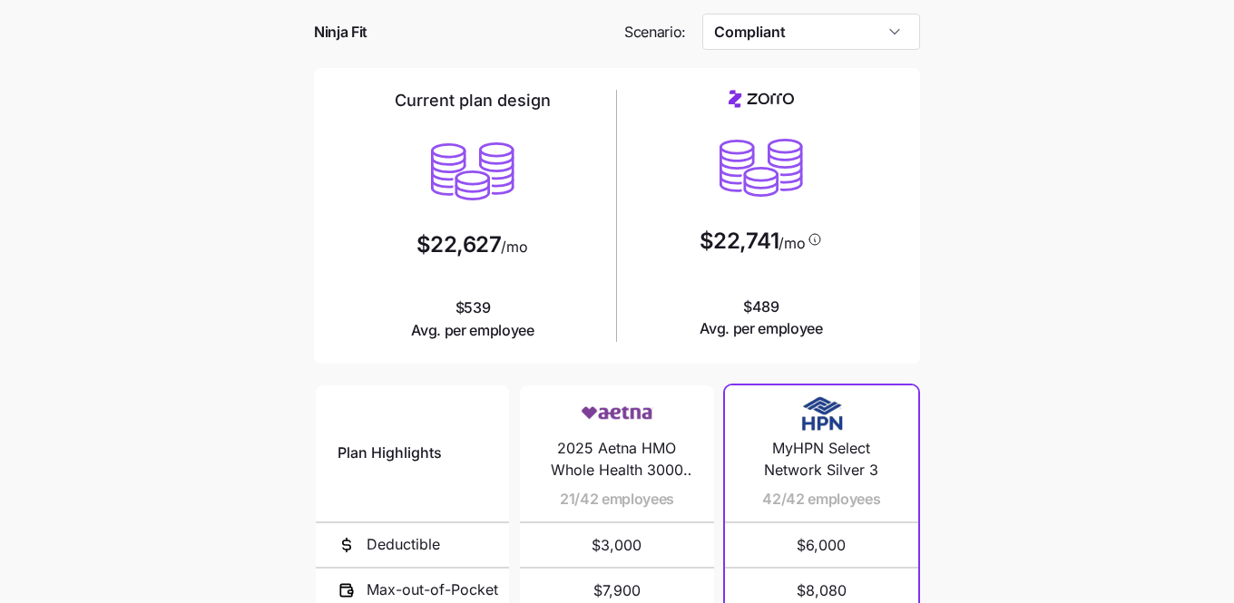
scroll to position [76, 0]
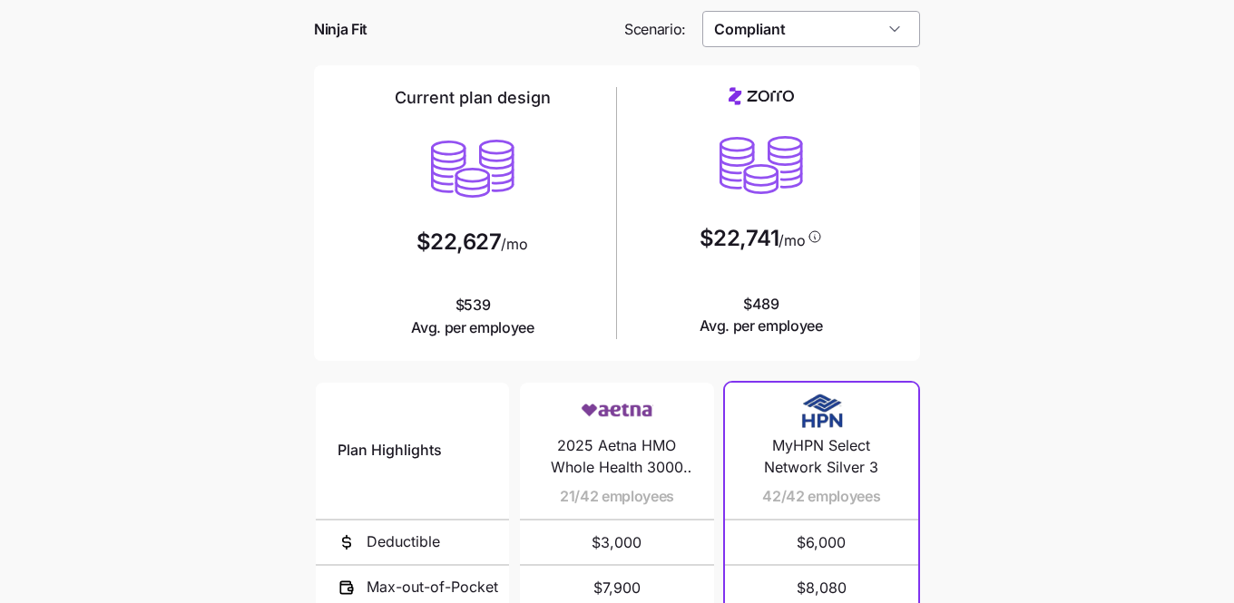
click at [813, 20] on input "Compliant" at bounding box center [811, 29] width 219 height 36
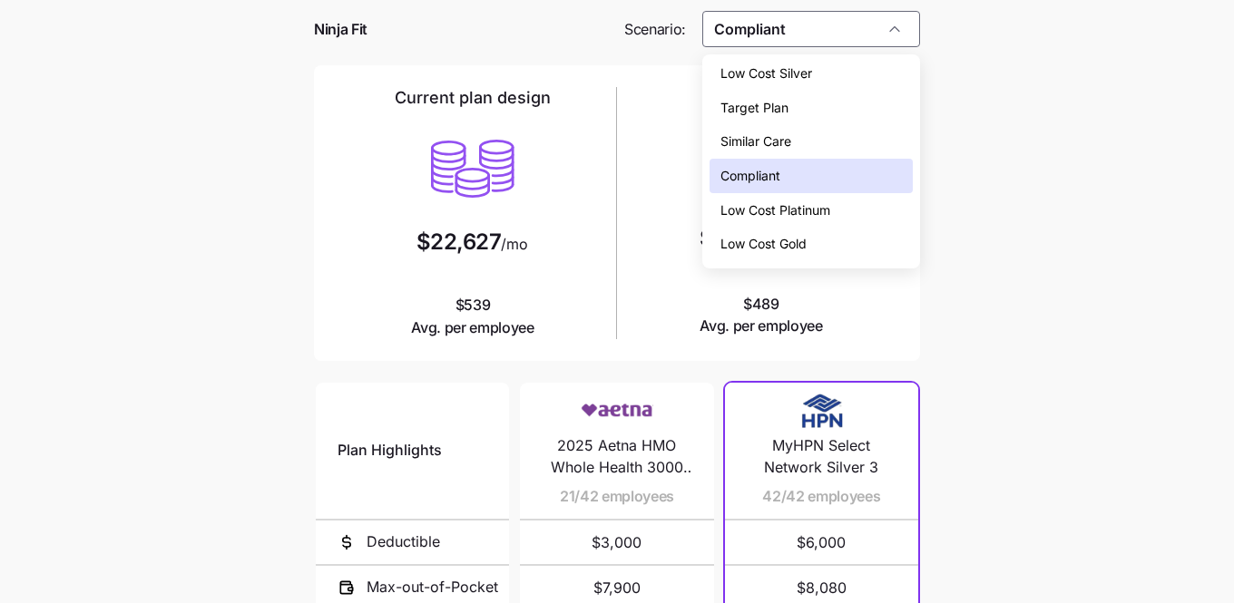
click at [813, 77] on div "Low Cost Silver" at bounding box center [812, 73] width 204 height 34
type input "Low Cost Silver"
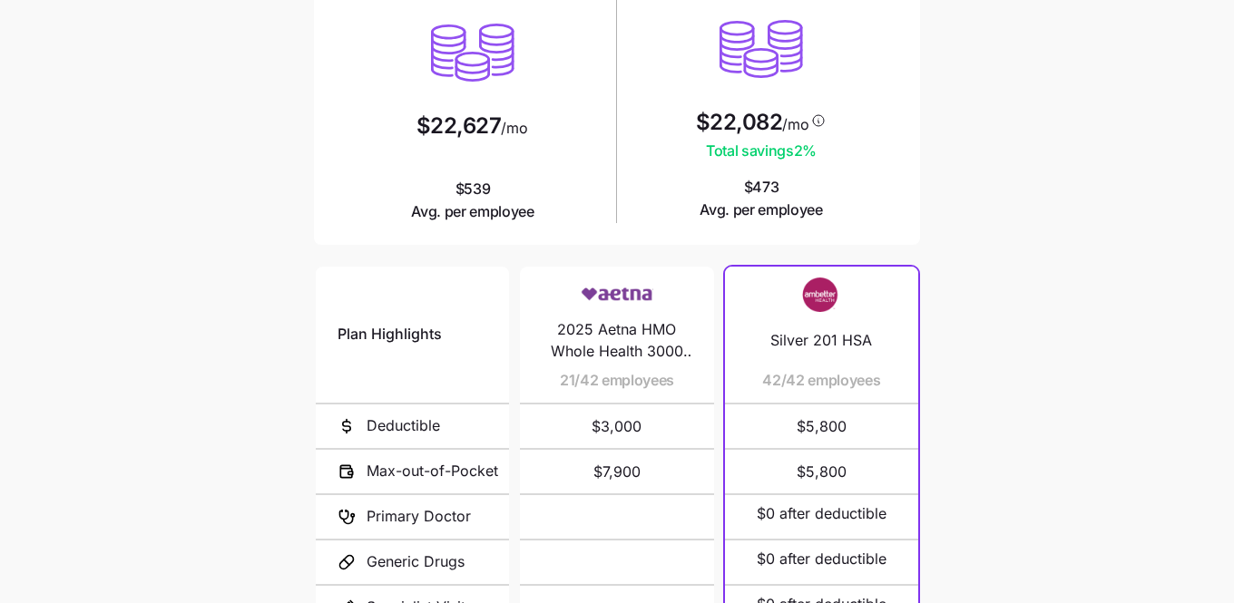
scroll to position [379, 0]
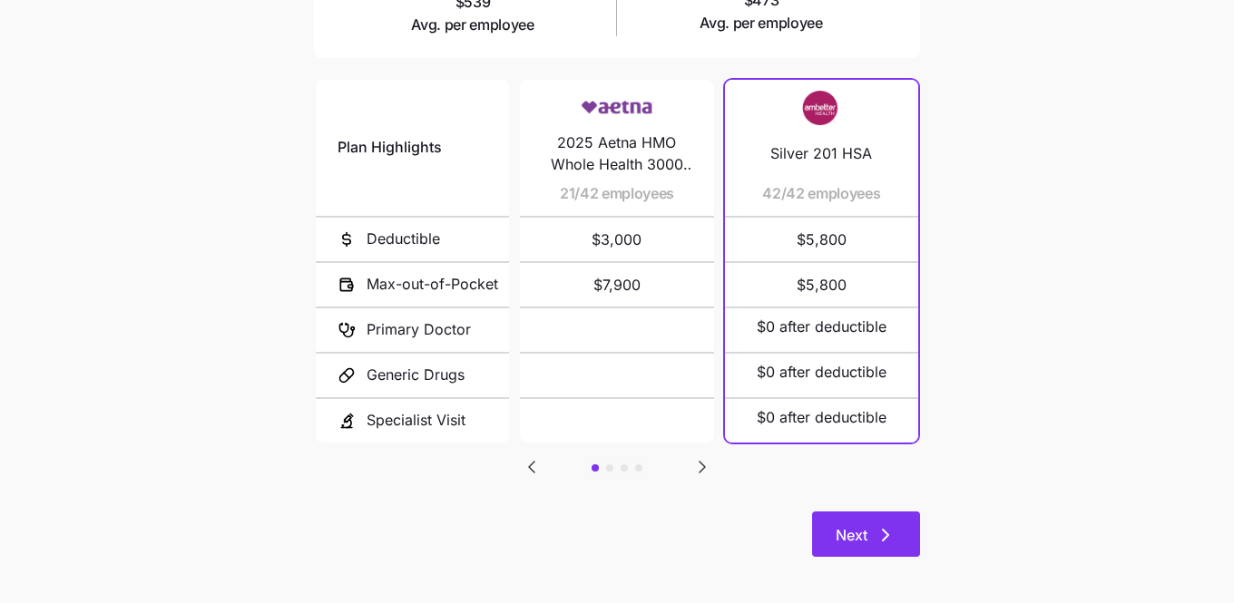
click at [869, 512] on button "Next" at bounding box center [866, 534] width 108 height 45
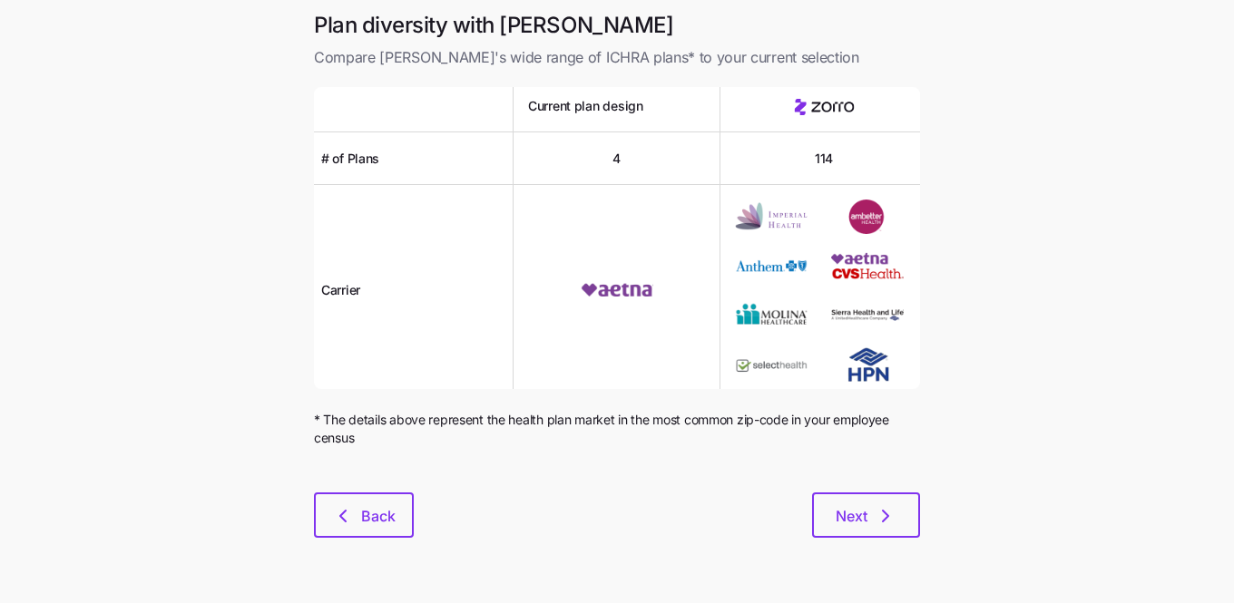
click at [869, 512] on span "Next" at bounding box center [866, 516] width 61 height 22
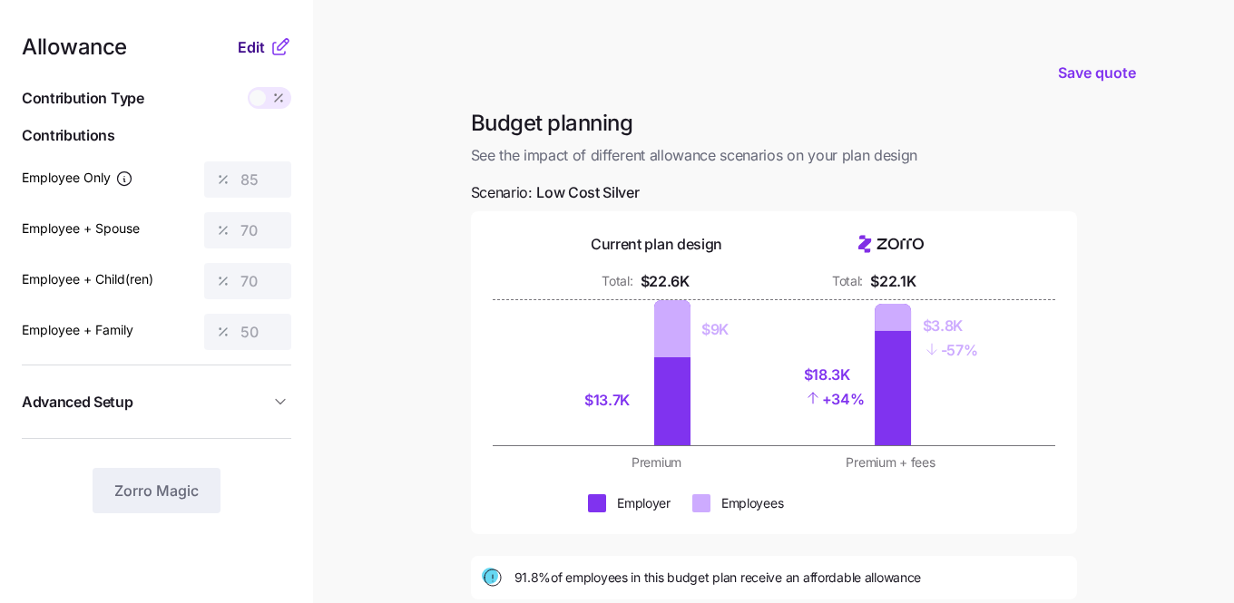
click at [254, 55] on span "Edit" at bounding box center [251, 47] width 27 height 22
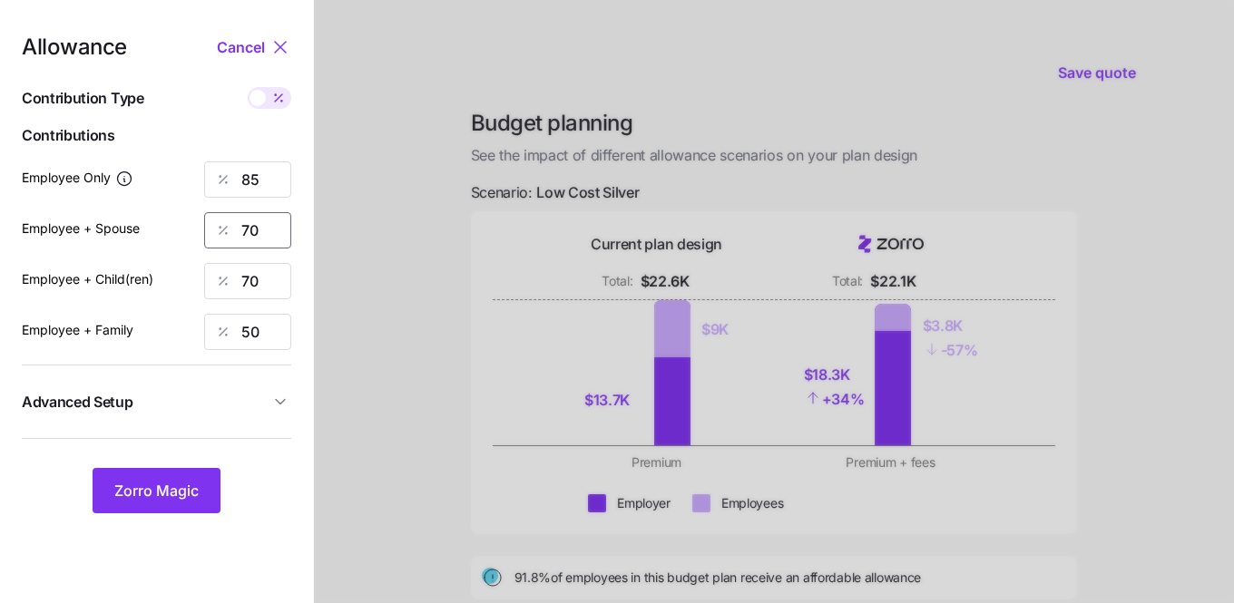
click at [254, 229] on input "70" at bounding box center [247, 230] width 87 height 36
type input "-"
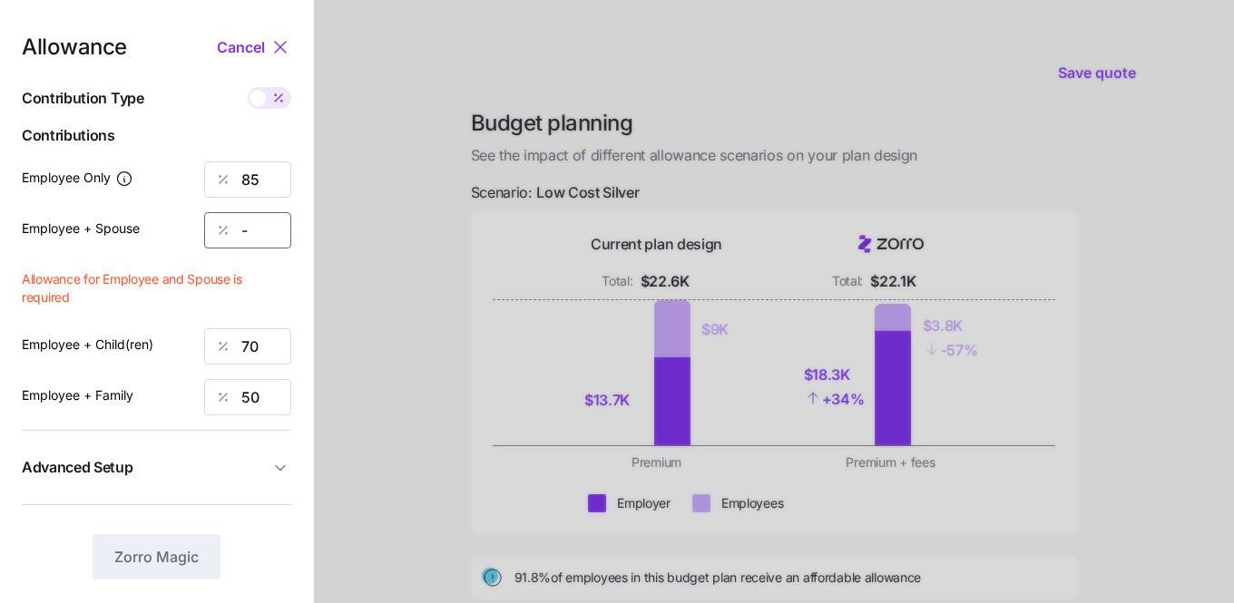
click at [257, 235] on input "-" at bounding box center [247, 230] width 87 height 36
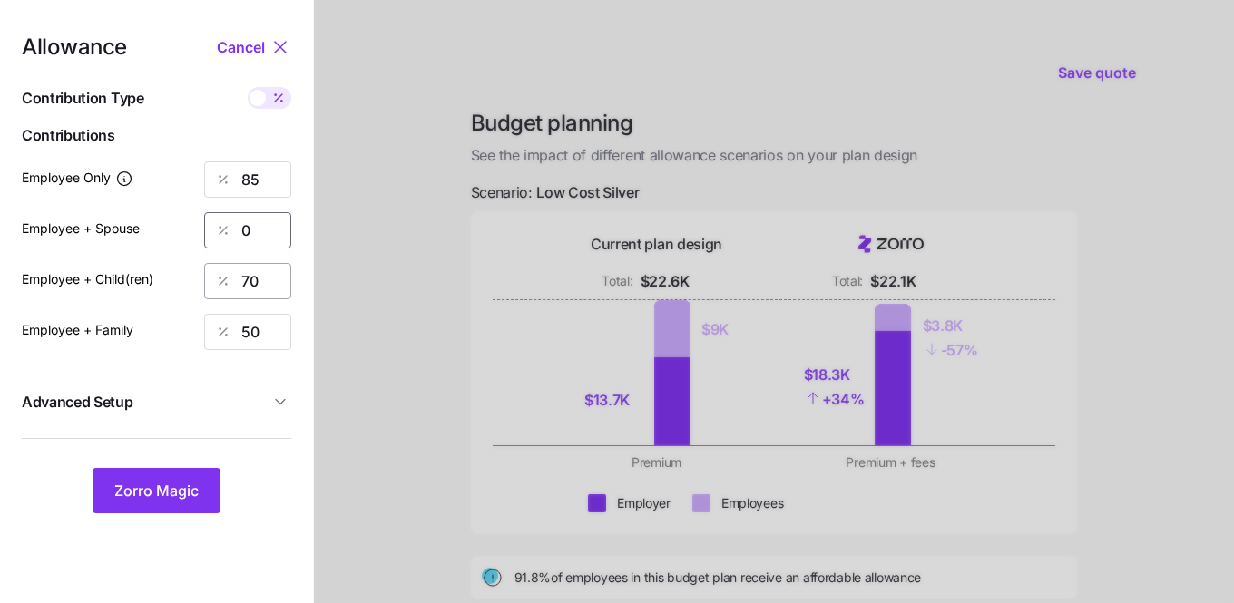
type input "0"
click at [259, 277] on input "70" at bounding box center [247, 281] width 87 height 36
type input "0"
click at [250, 324] on input "50" at bounding box center [247, 332] width 87 height 36
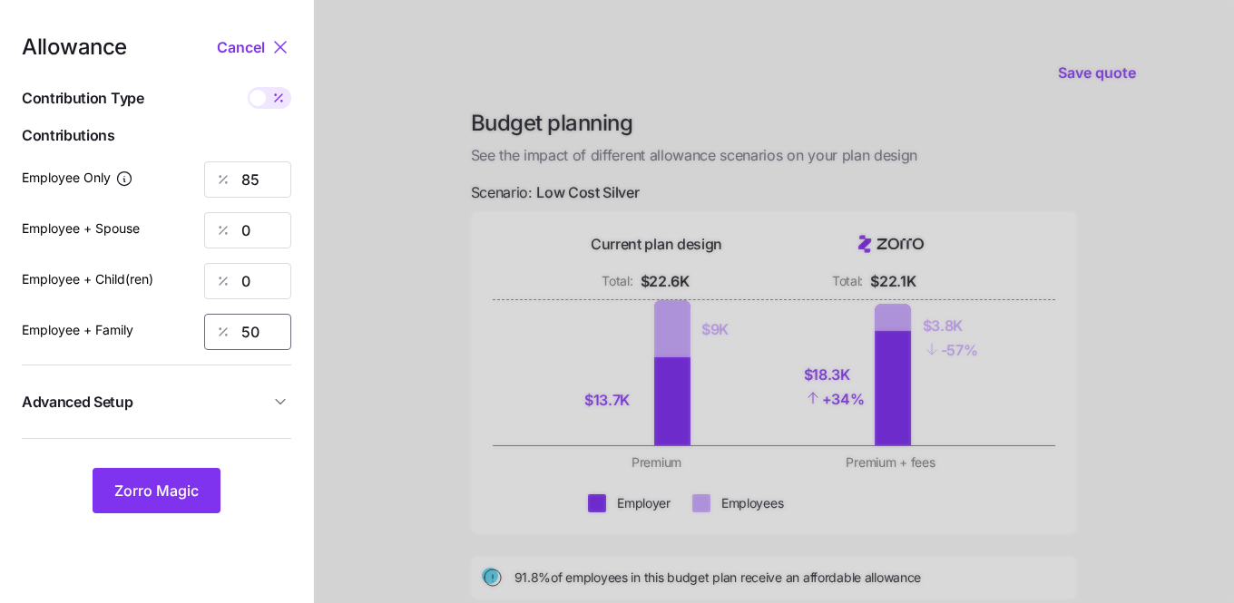
click at [250, 324] on input "50" at bounding box center [247, 332] width 87 height 36
type input "0"
click at [274, 184] on input "85" at bounding box center [247, 180] width 87 height 36
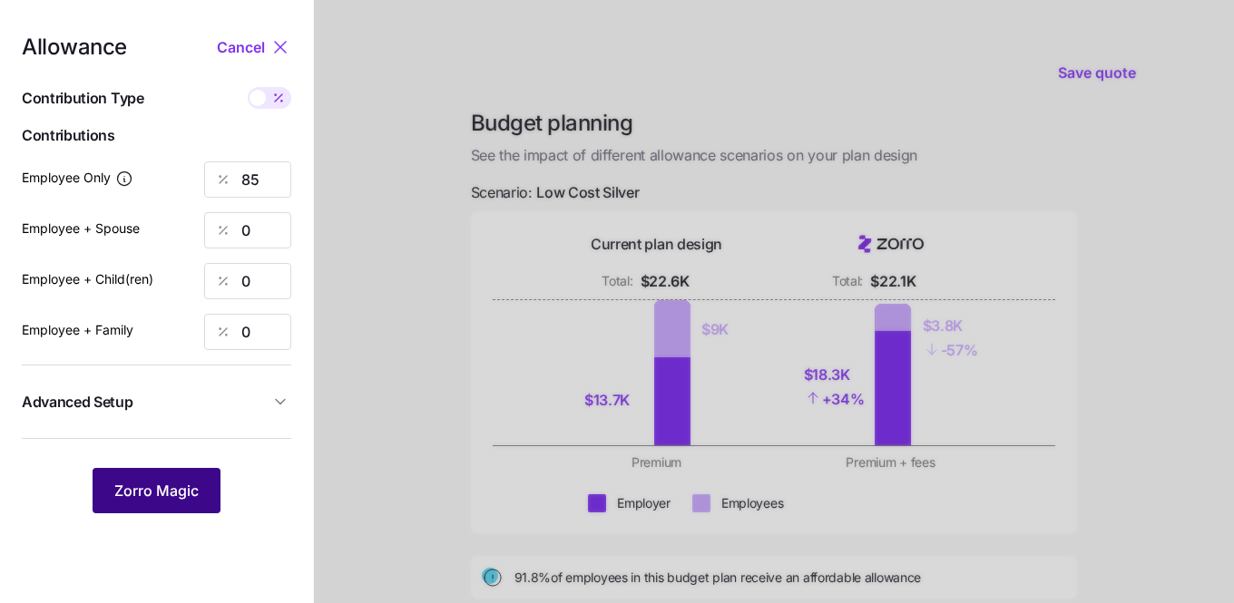
click at [183, 497] on span "Zorro Magic" at bounding box center [156, 491] width 84 height 22
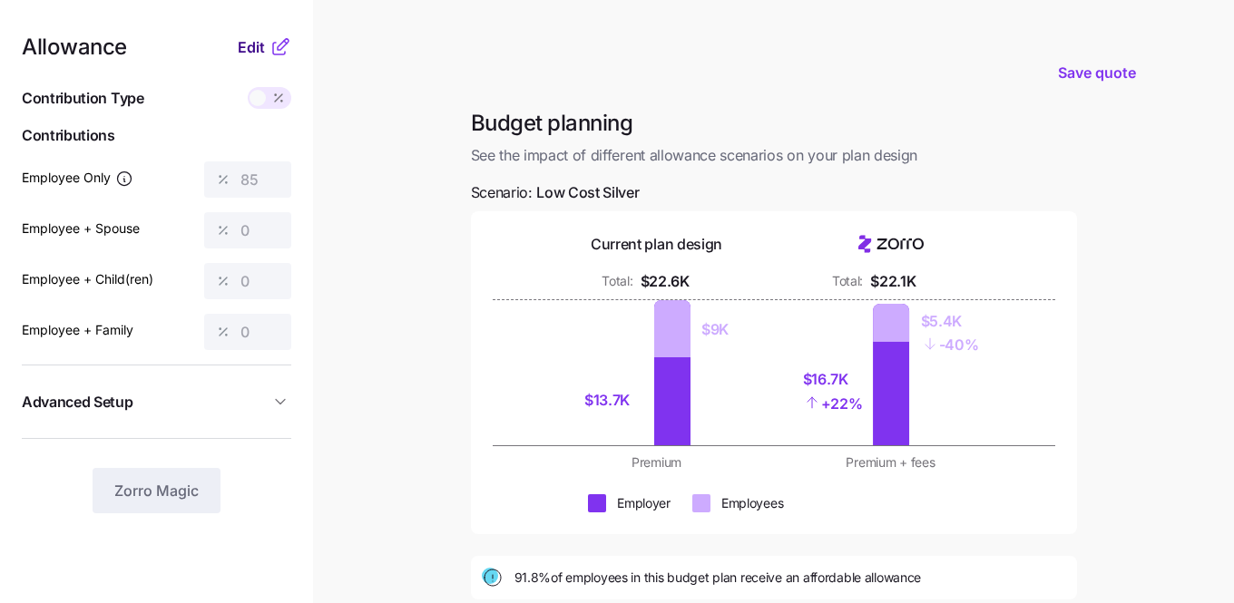
click at [248, 52] on span "Edit" at bounding box center [251, 47] width 27 height 22
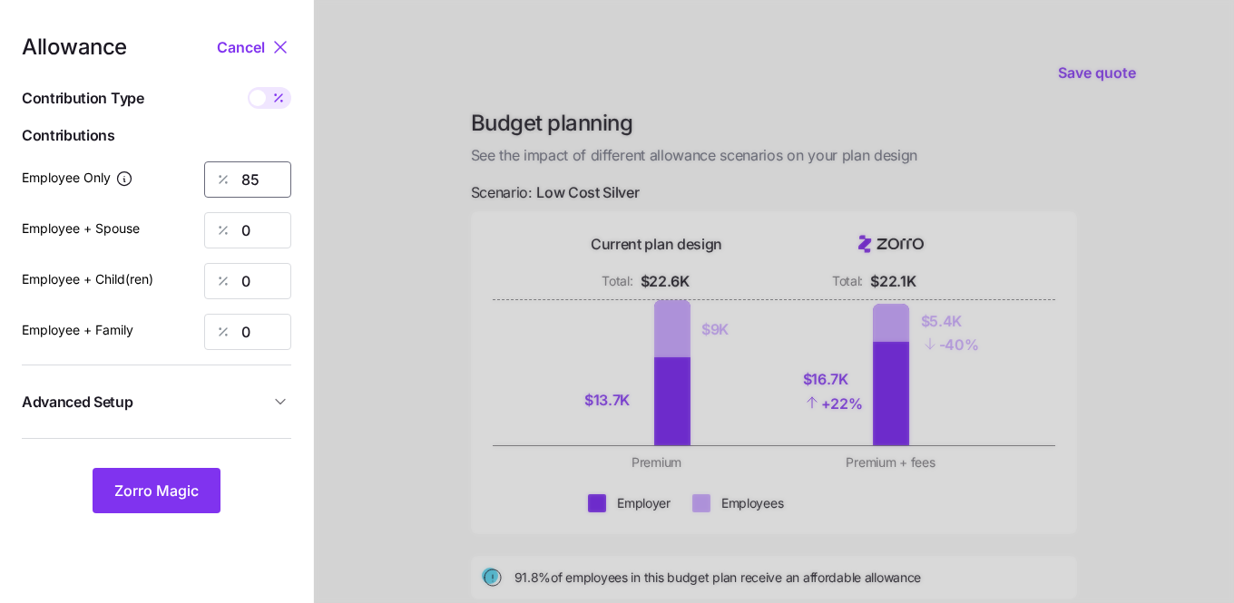
click at [262, 190] on input "85" at bounding box center [247, 180] width 87 height 36
type input "50"
click at [145, 493] on span "Zorro Magic" at bounding box center [156, 491] width 84 height 22
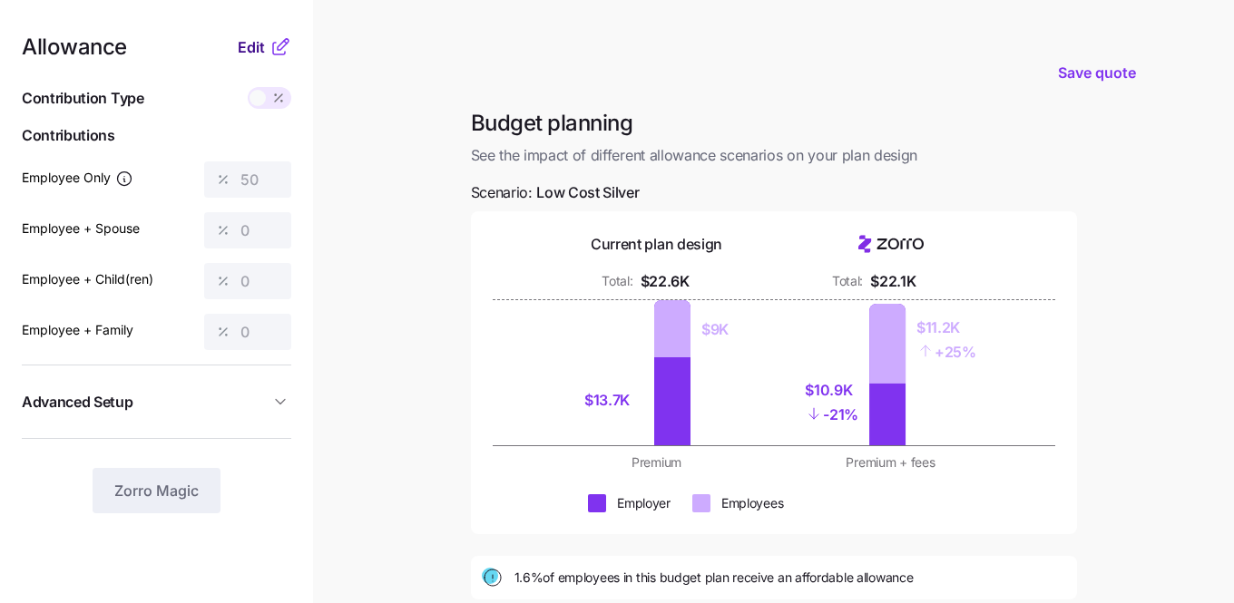
click at [257, 44] on span "Edit" at bounding box center [251, 47] width 27 height 22
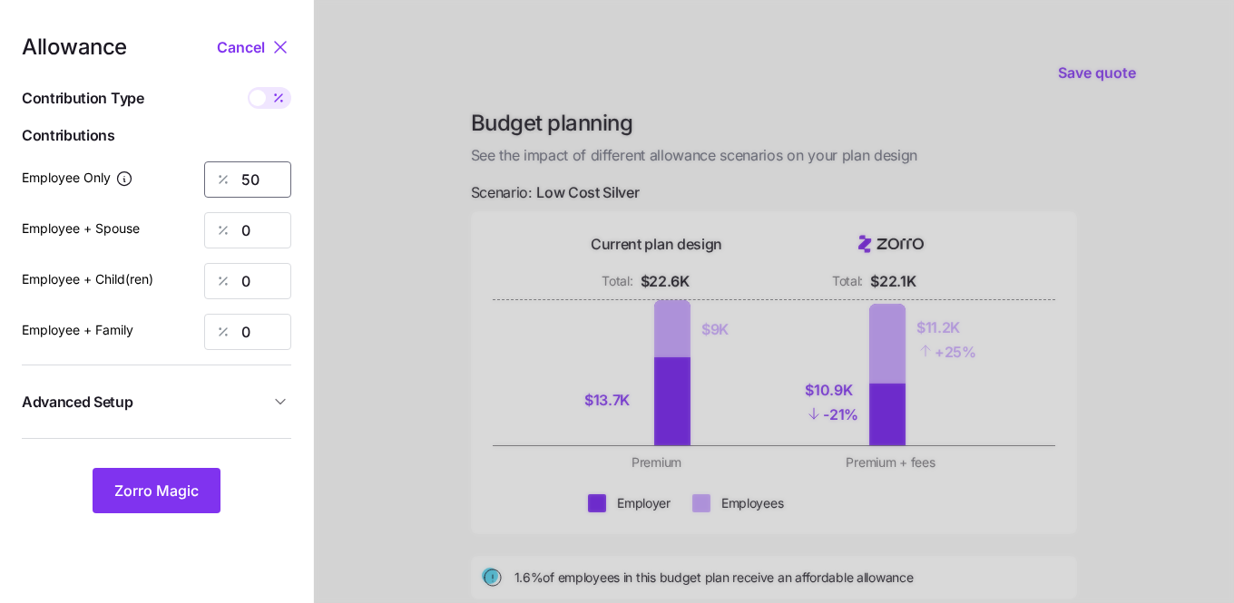
click at [258, 175] on input "50" at bounding box center [247, 180] width 87 height 36
type input "70"
click at [163, 500] on span "Zorro Magic" at bounding box center [156, 491] width 84 height 22
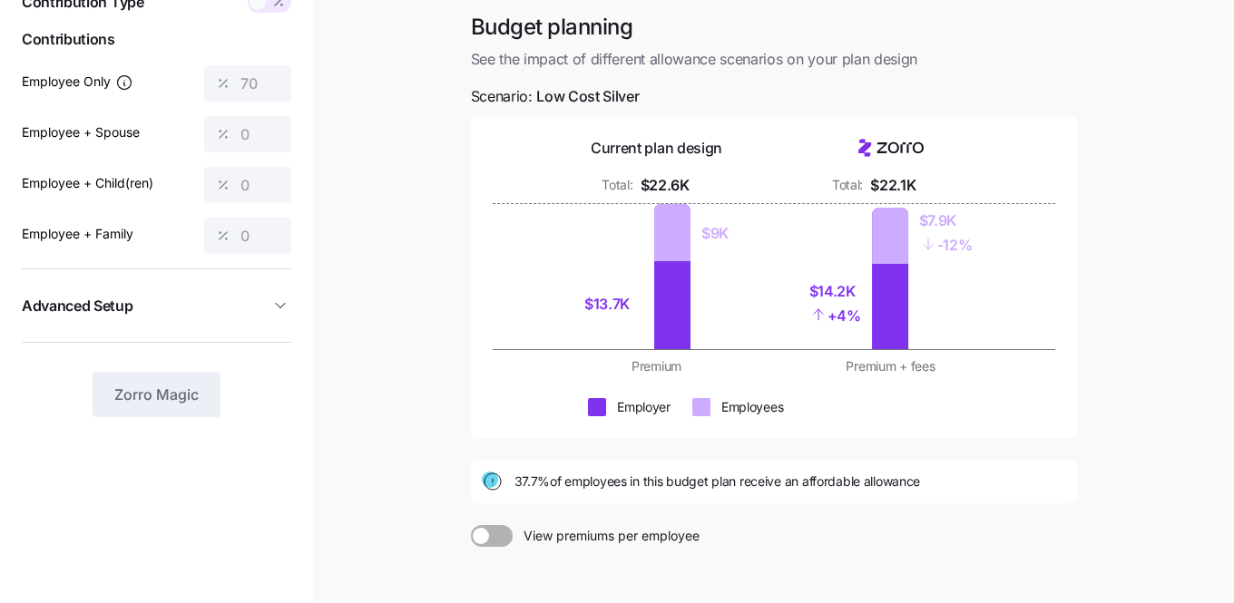
scroll to position [232, 0]
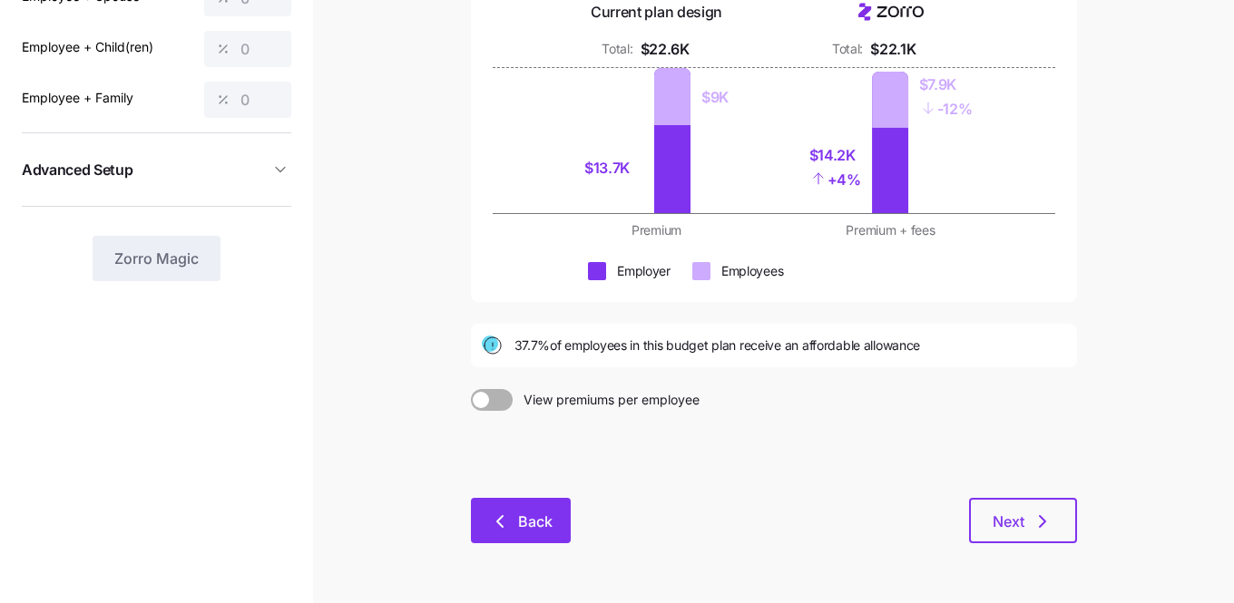
click at [489, 510] on button "Back" at bounding box center [521, 520] width 100 height 45
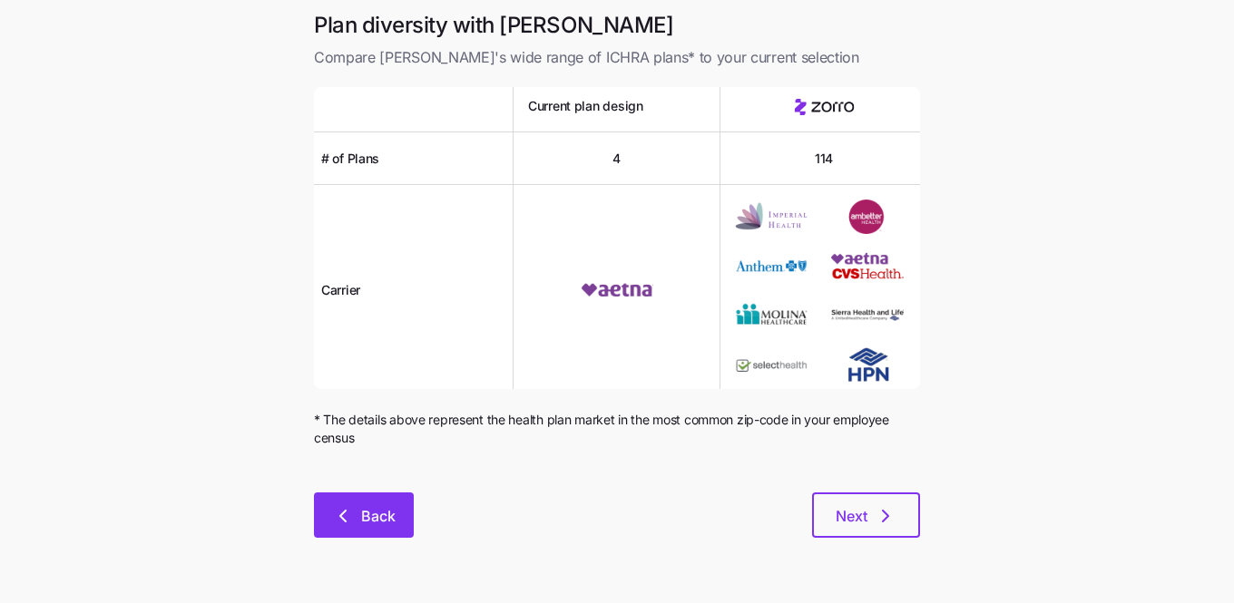
click at [371, 521] on span "Back" at bounding box center [378, 516] width 34 height 22
